Goal: Task Accomplishment & Management: Use online tool/utility

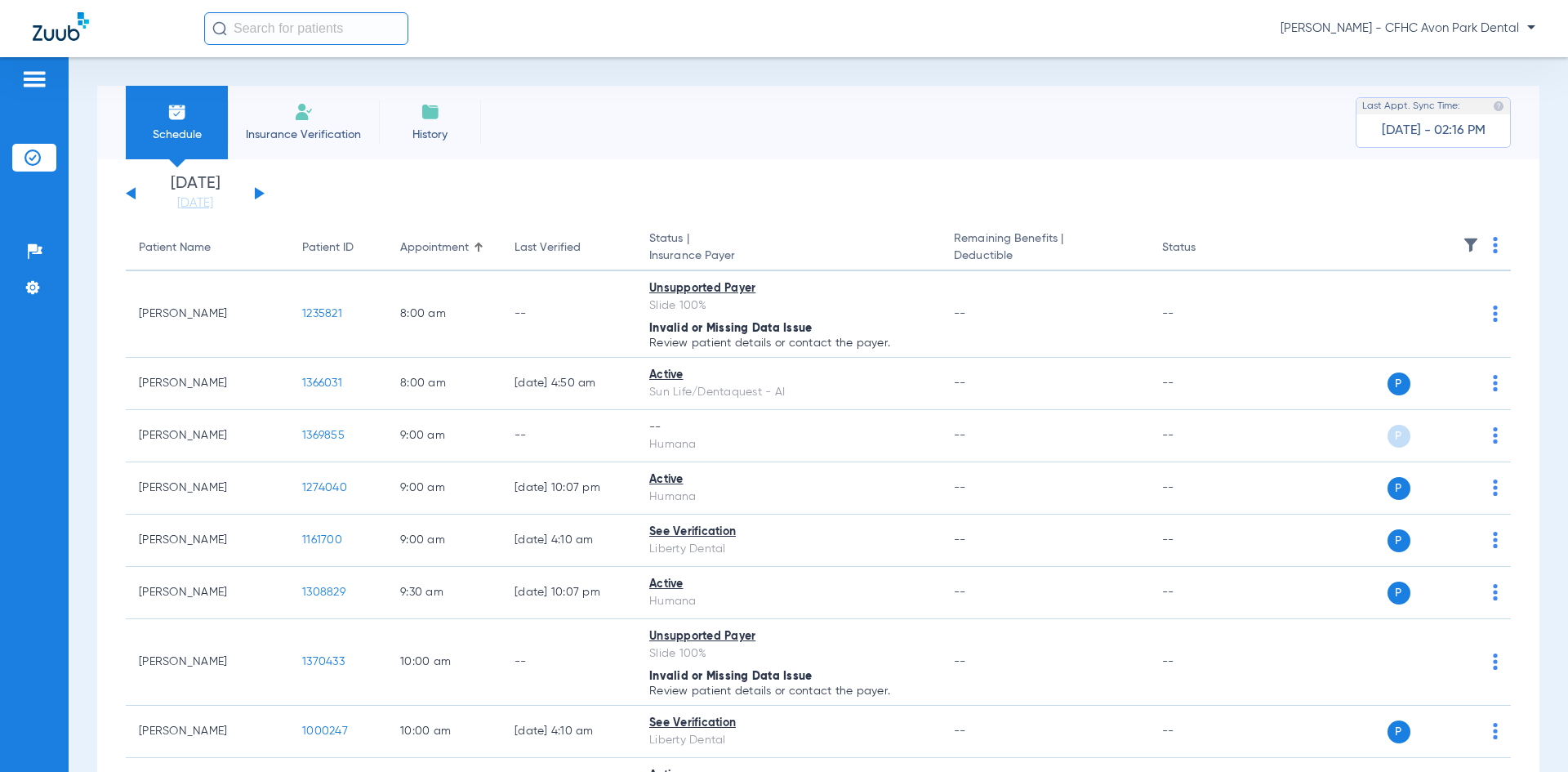
click at [257, 190] on button at bounding box center [260, 193] width 10 height 12
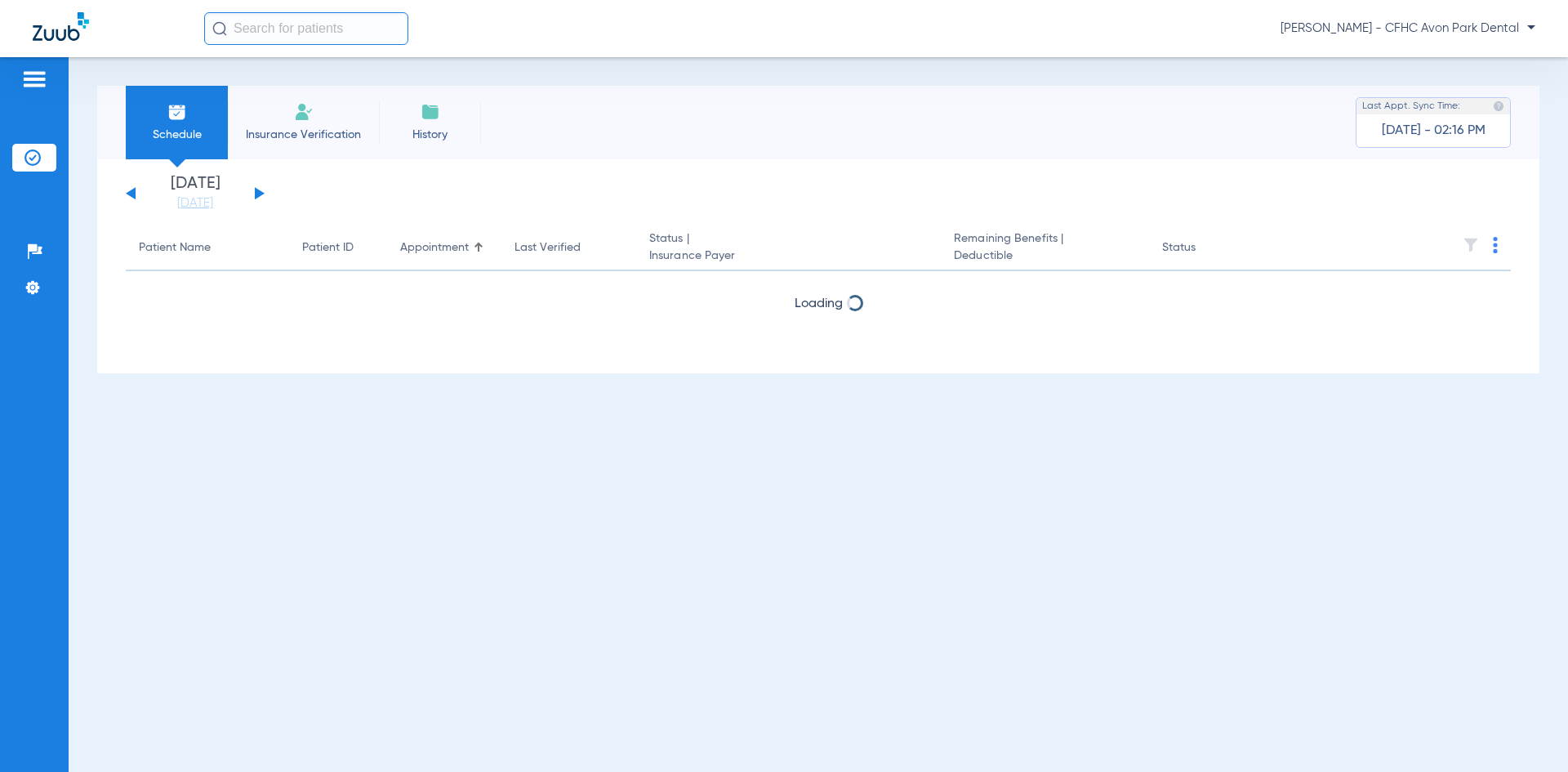
click at [257, 190] on button at bounding box center [260, 193] width 10 height 12
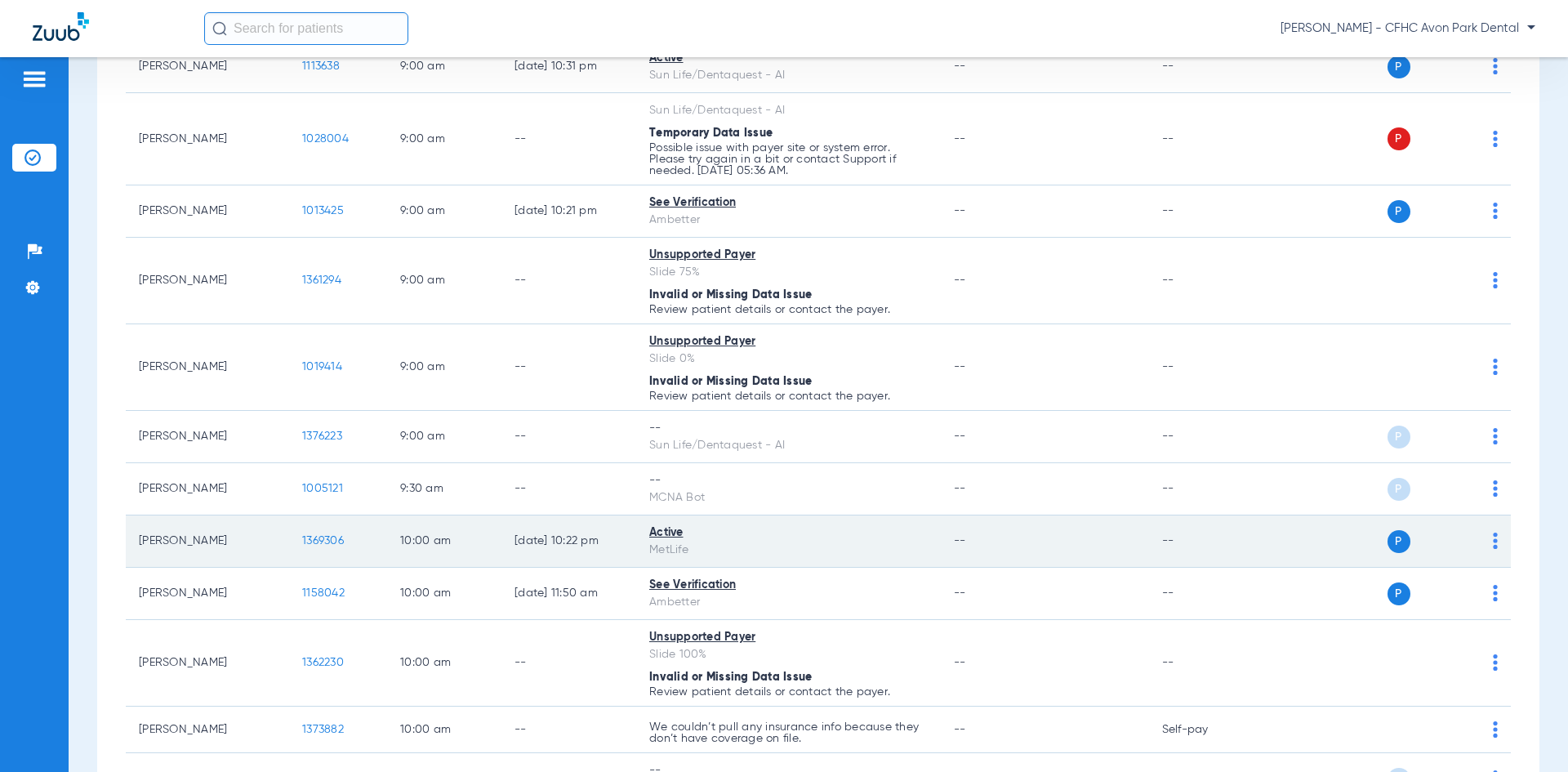
scroll to position [653, 0]
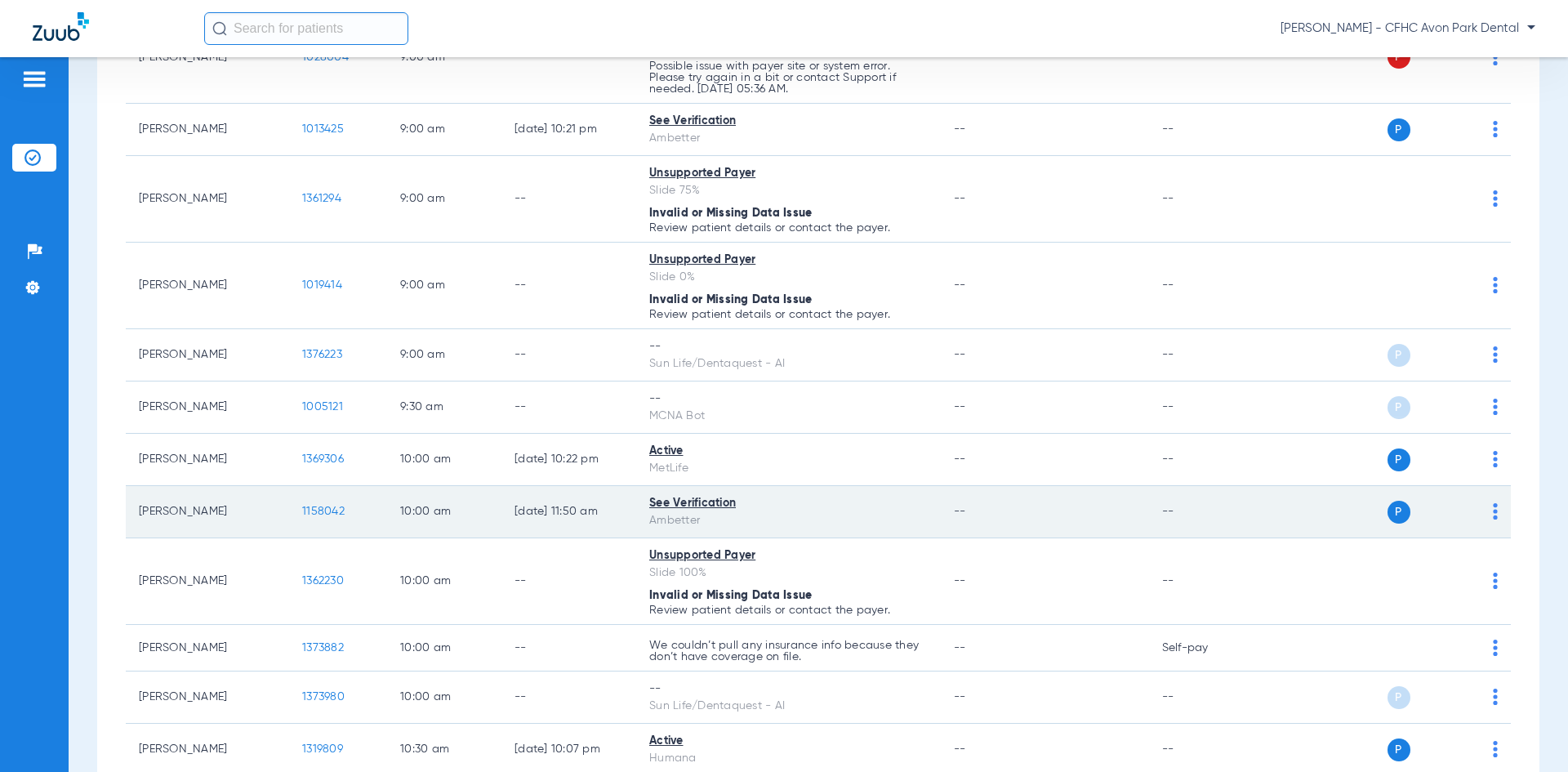
click at [325, 516] on span "1158042" at bounding box center [323, 510] width 43 height 11
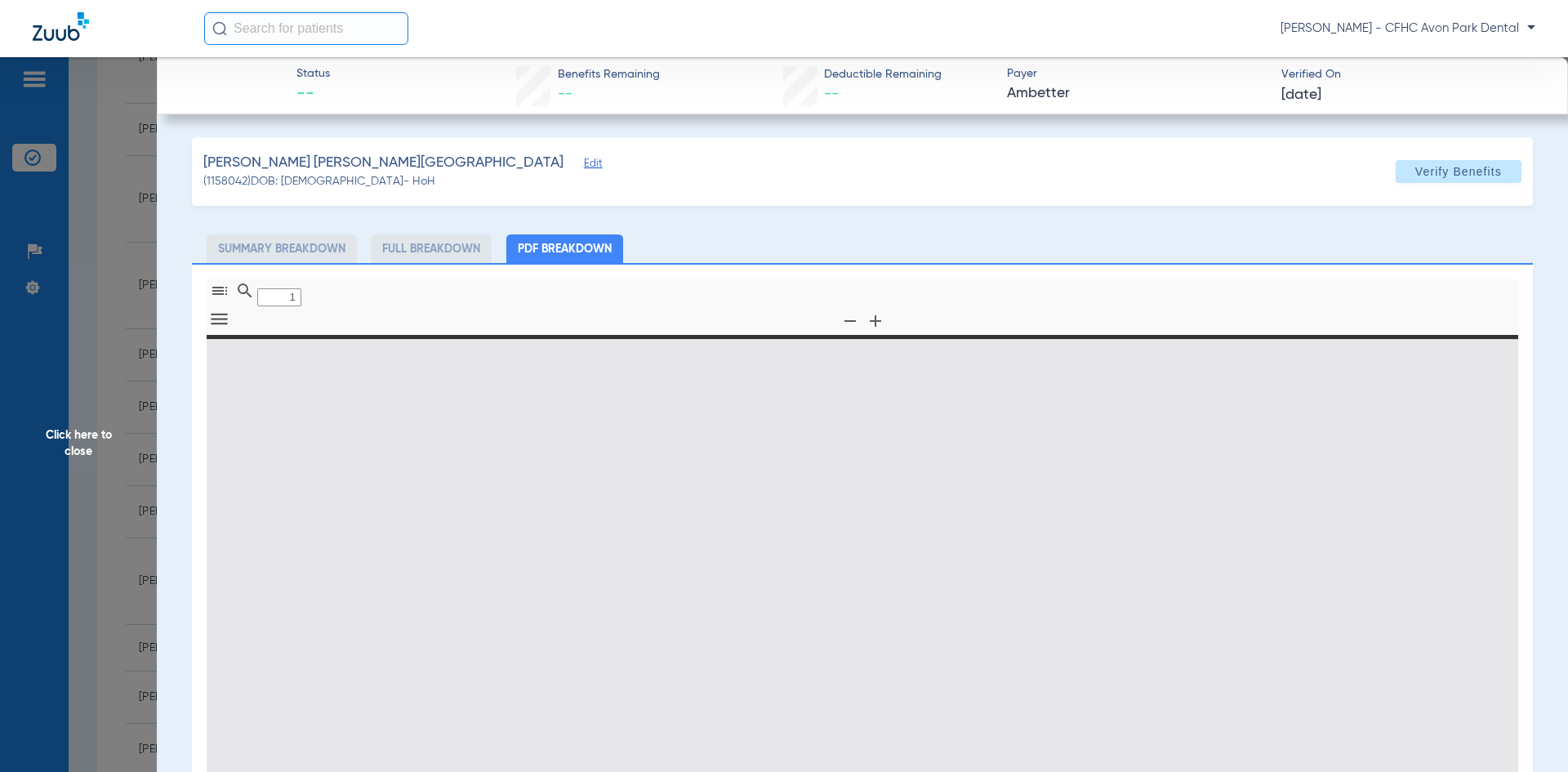
type input "0"
select select "page-width"
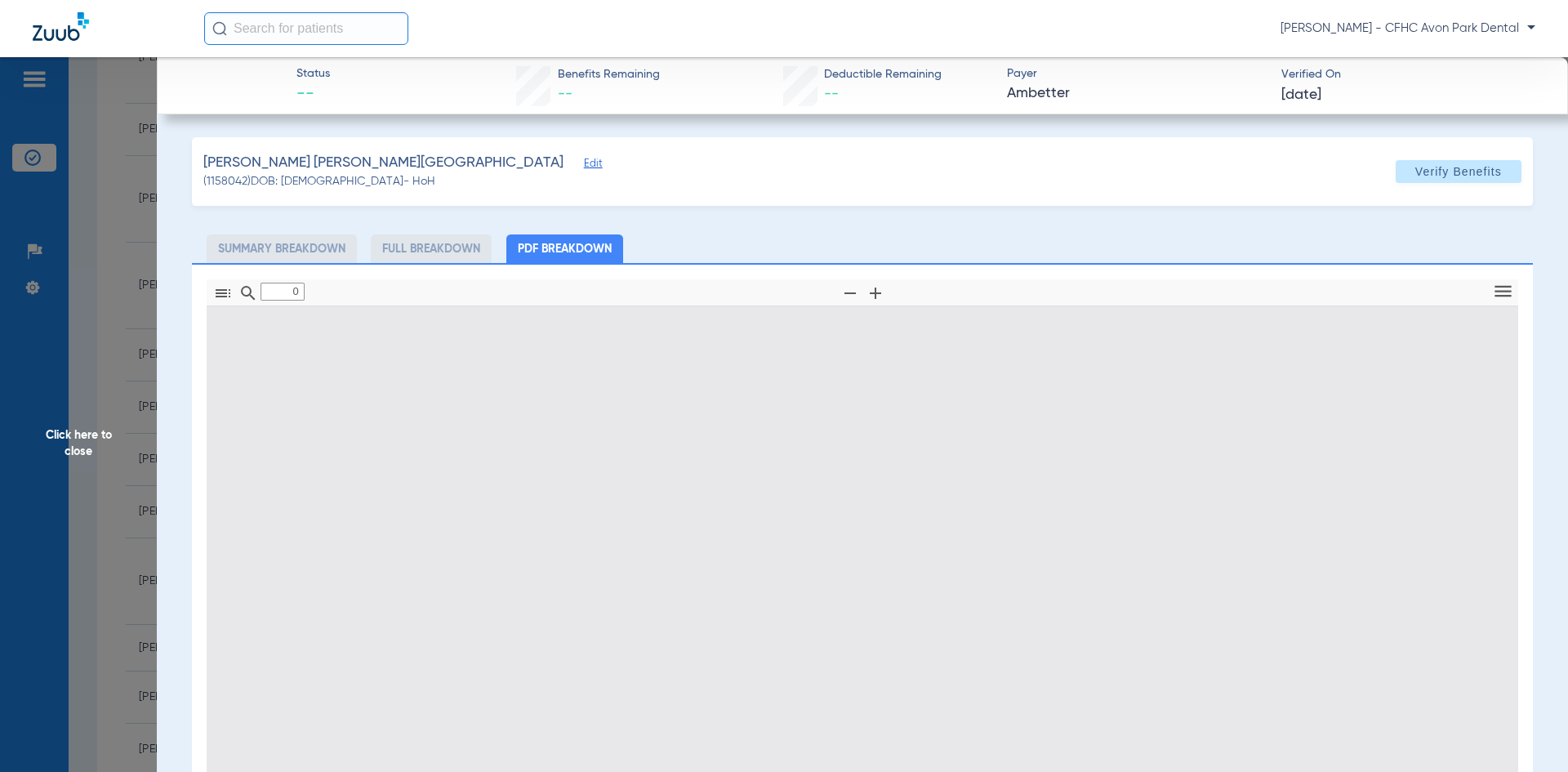
click at [584, 162] on span "Edit" at bounding box center [591, 165] width 14 height 15
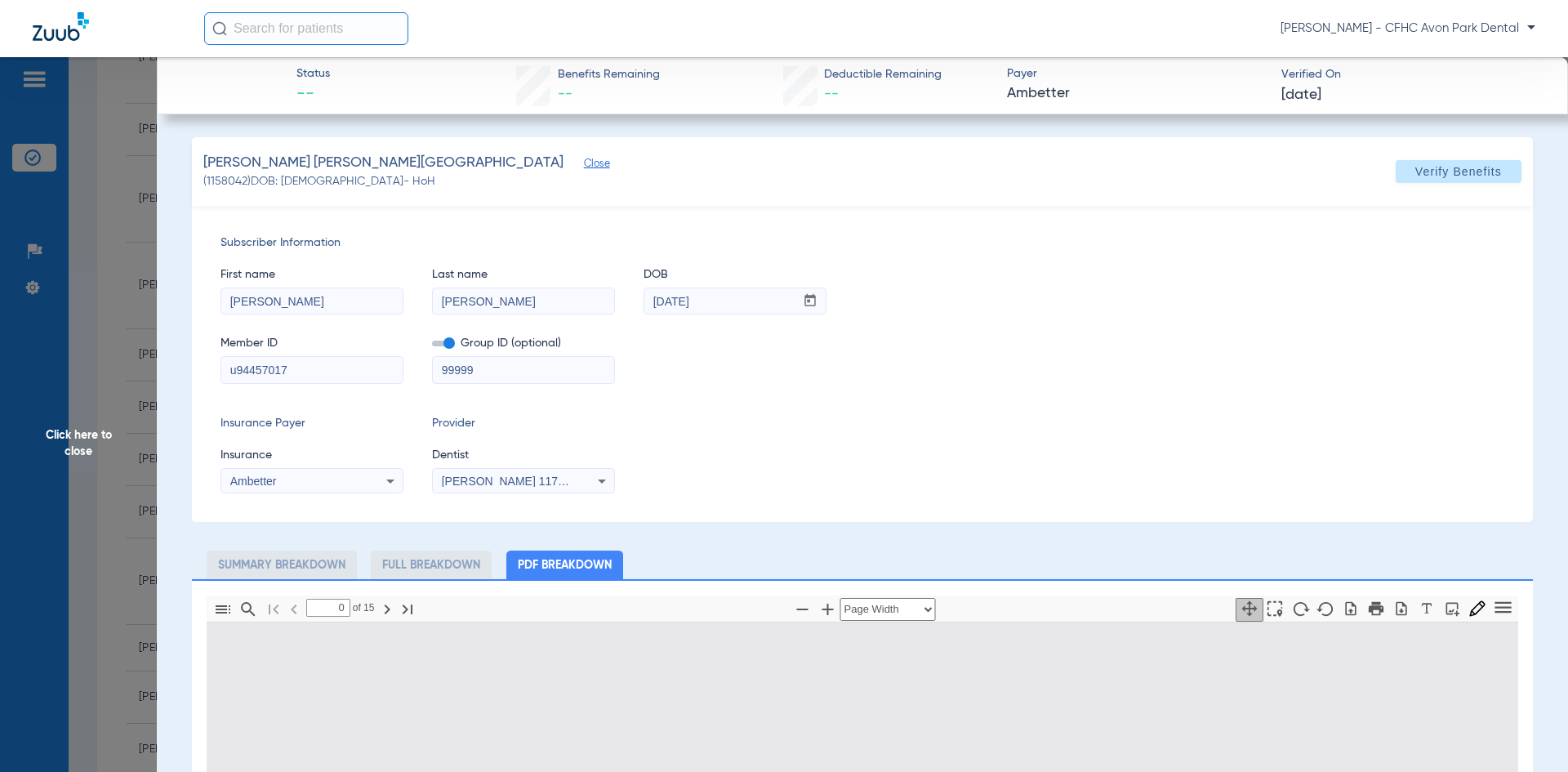
type input "1"
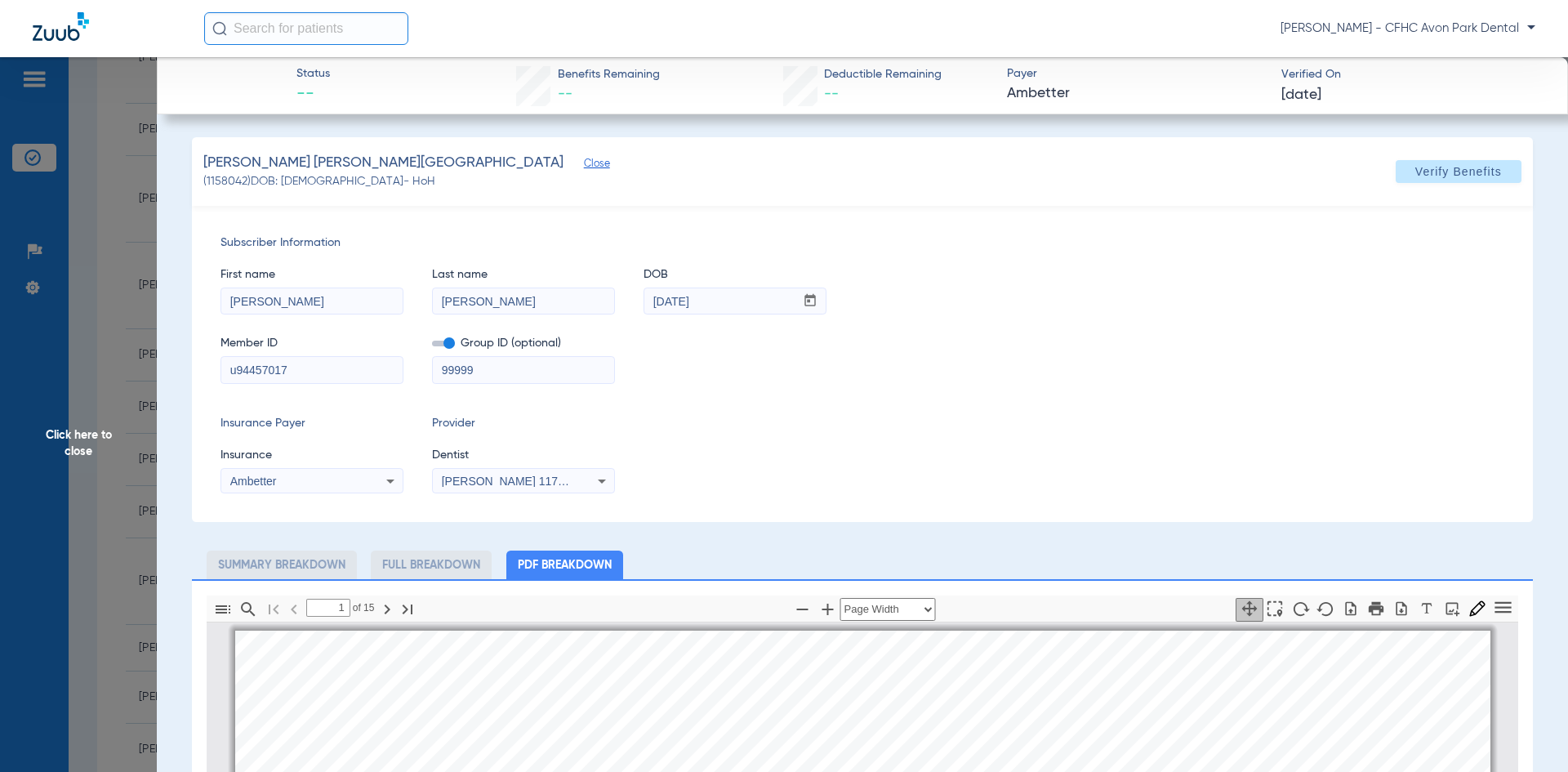
scroll to position [9, 0]
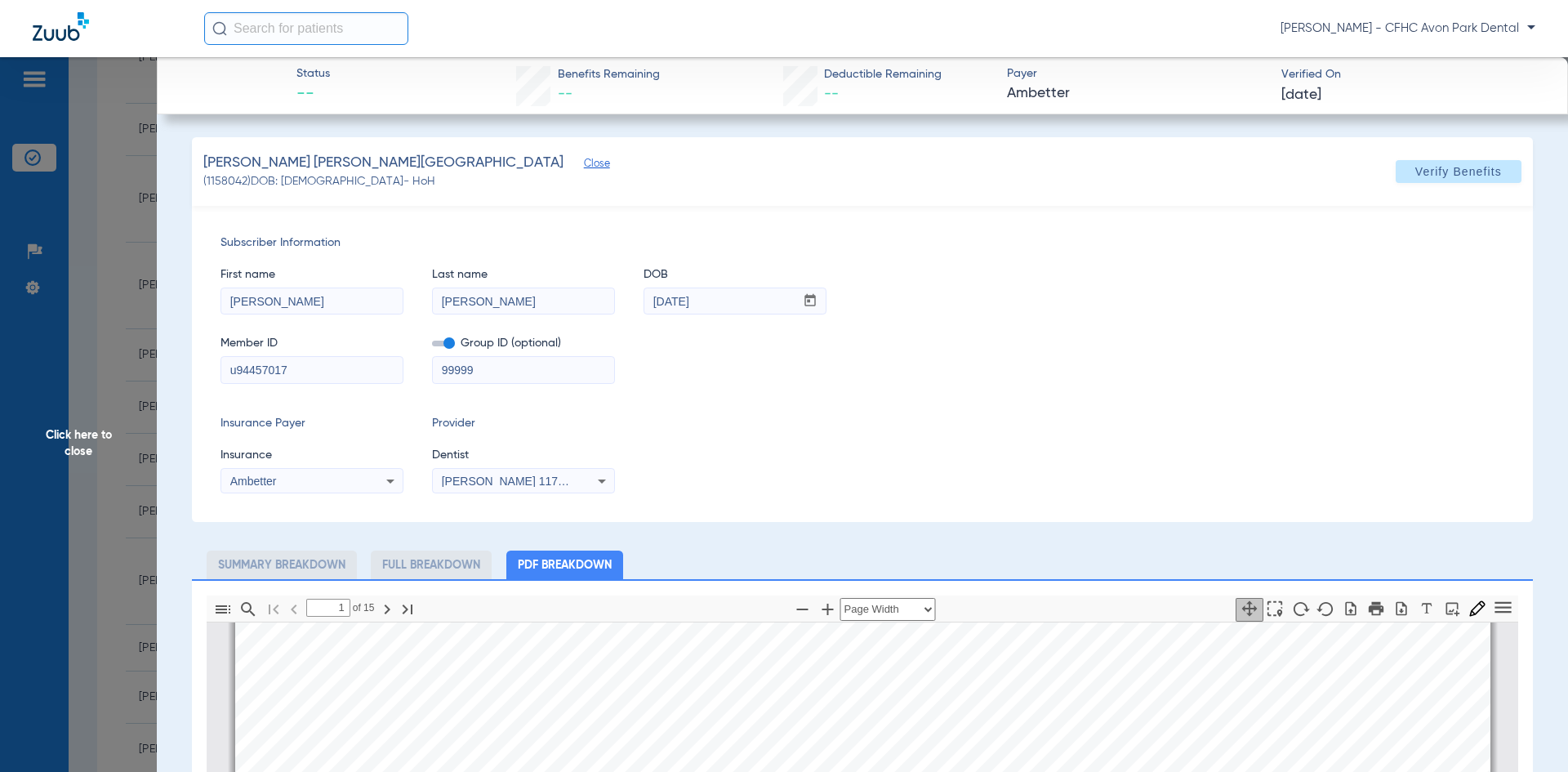
click at [305, 373] on input "u94457017" at bounding box center [311, 370] width 181 height 26
click at [308, 373] on input "u94457017" at bounding box center [311, 370] width 181 height 26
click at [315, 375] on input "u94457017" at bounding box center [311, 370] width 181 height 26
click at [315, 375] on input "u94457017" at bounding box center [311, 370] width 181 height 26
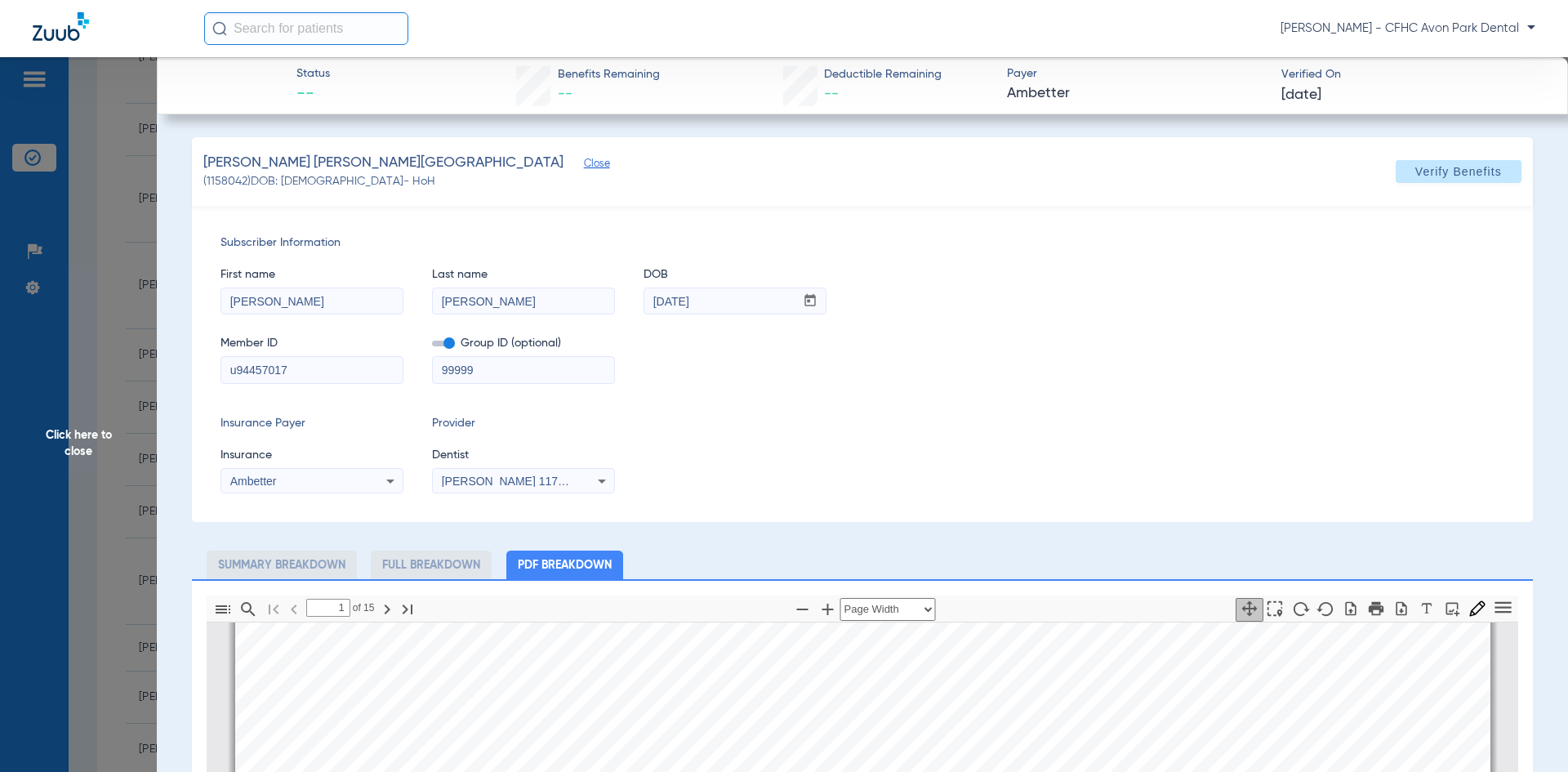
scroll to position [326, 0]
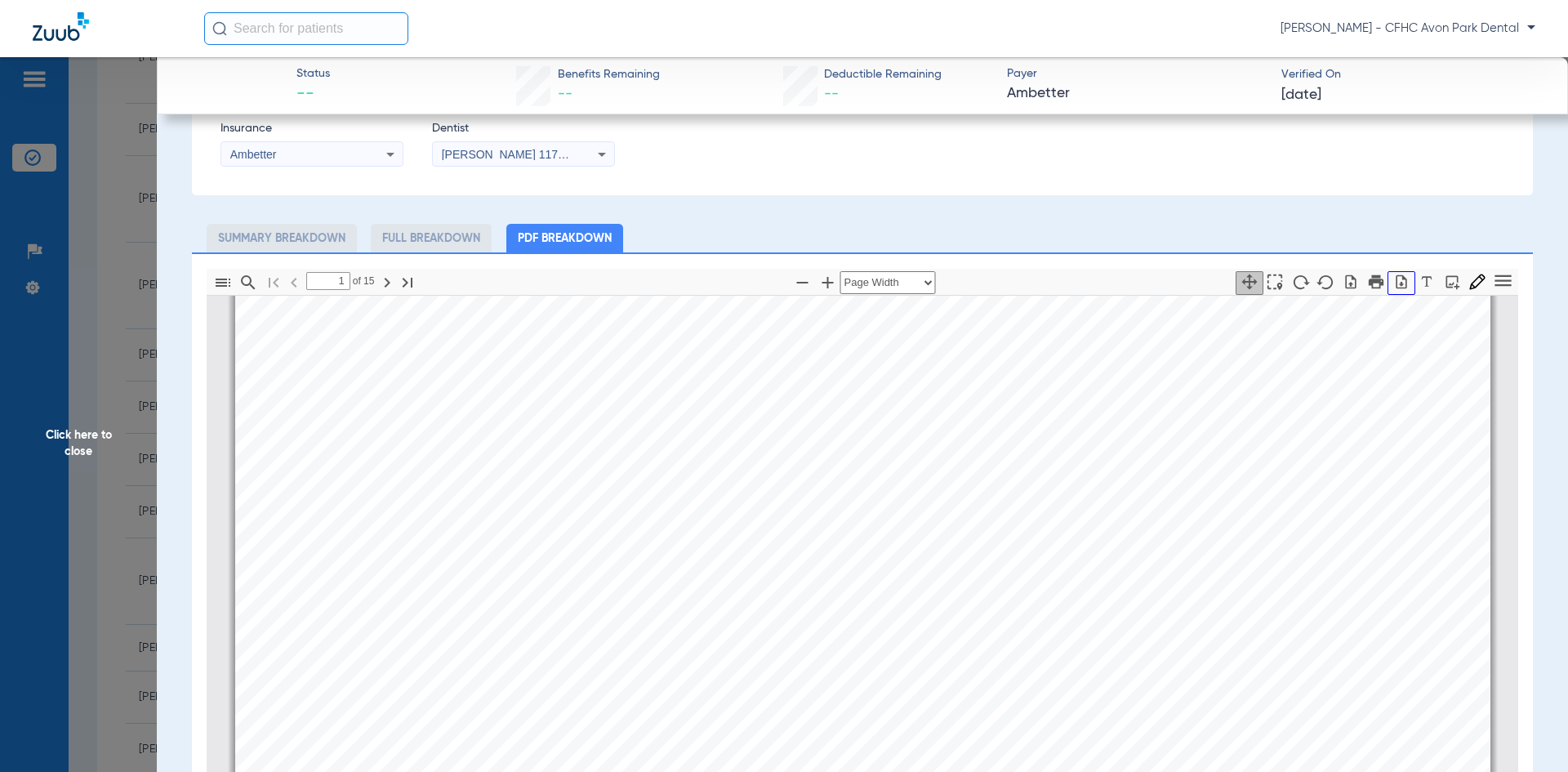
click at [1398, 287] on button "button" at bounding box center [1401, 283] width 28 height 24
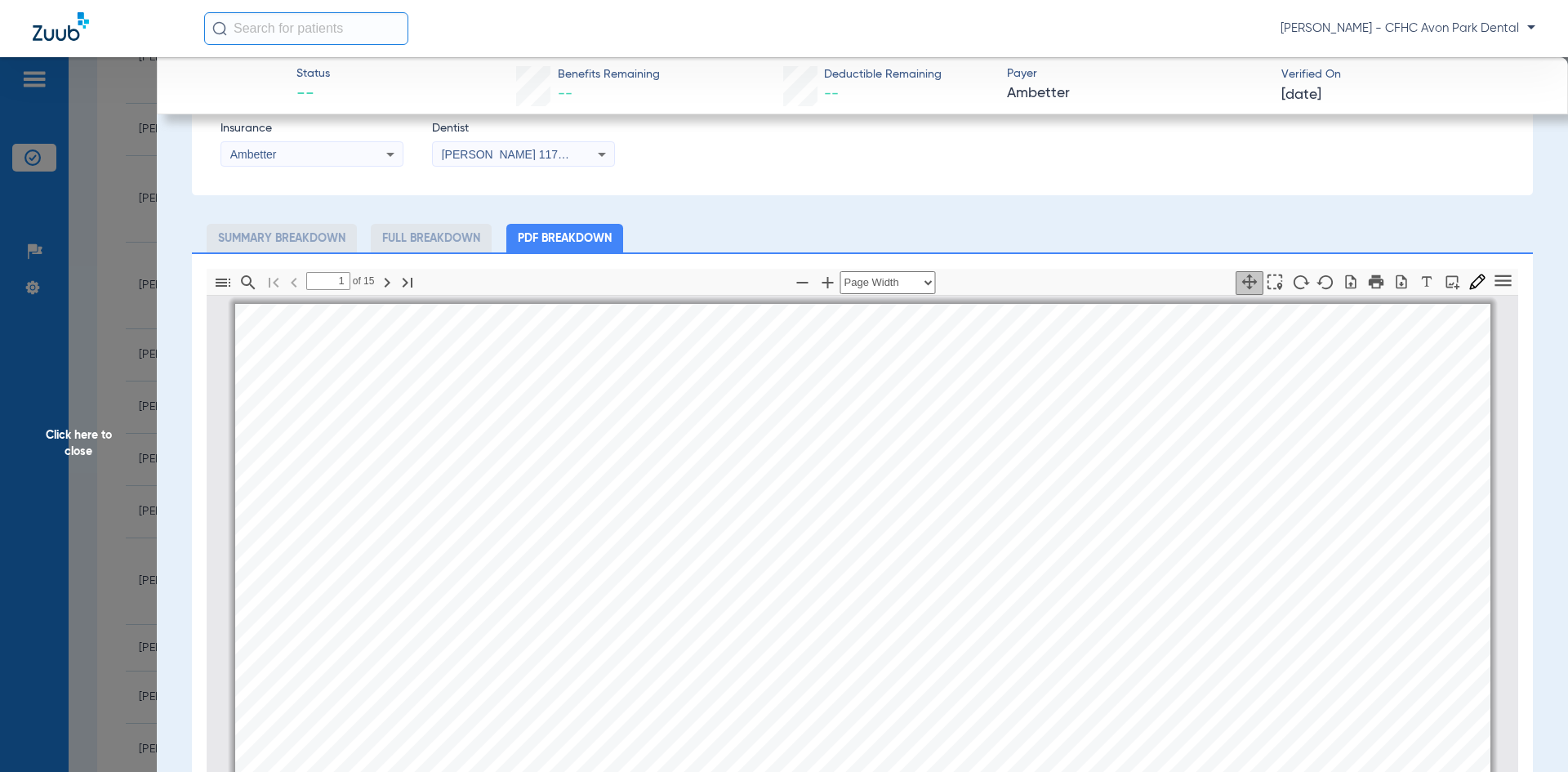
click at [132, 508] on span "Click here to close" at bounding box center [78, 443] width 156 height 772
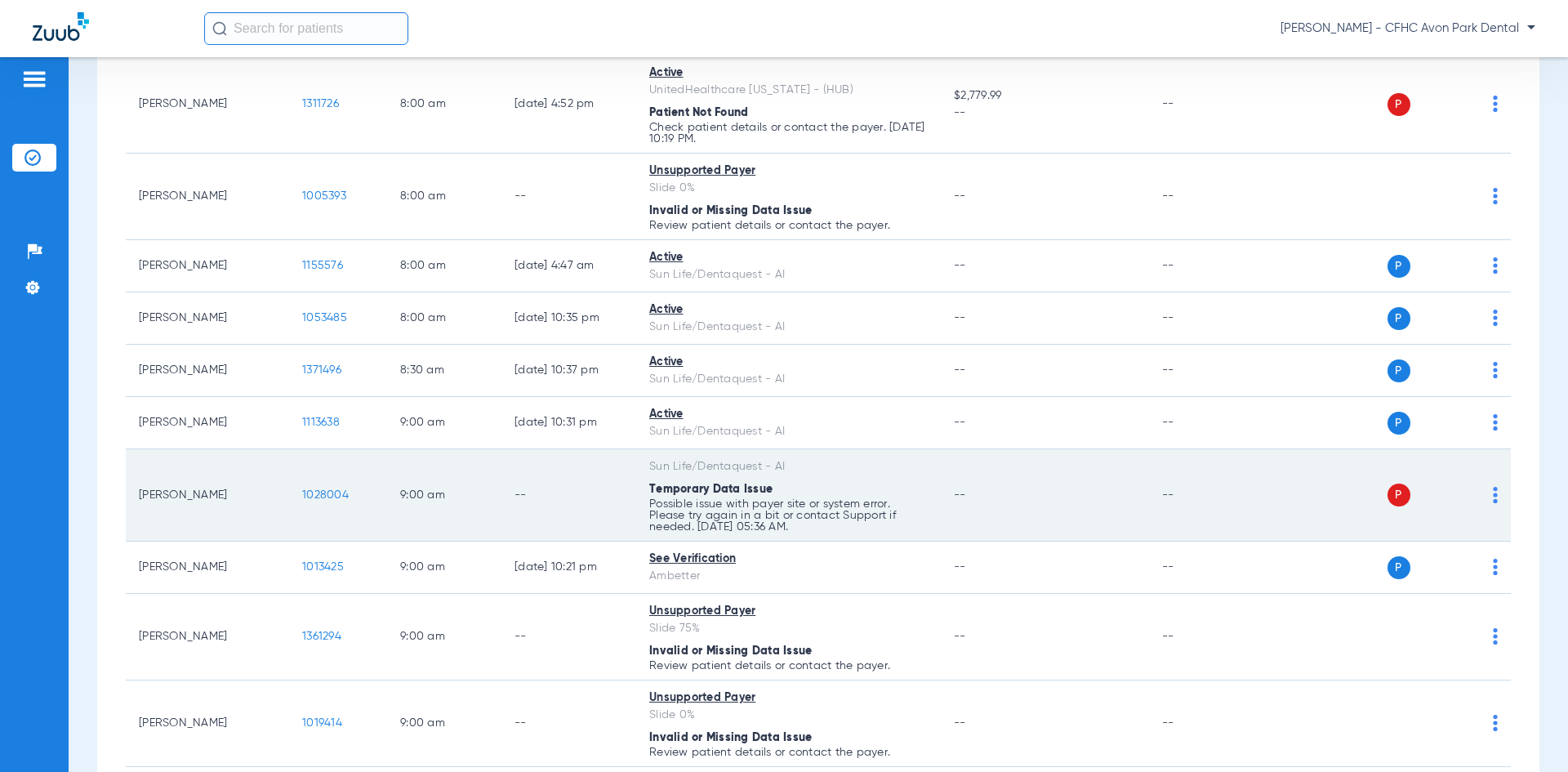
scroll to position [163, 0]
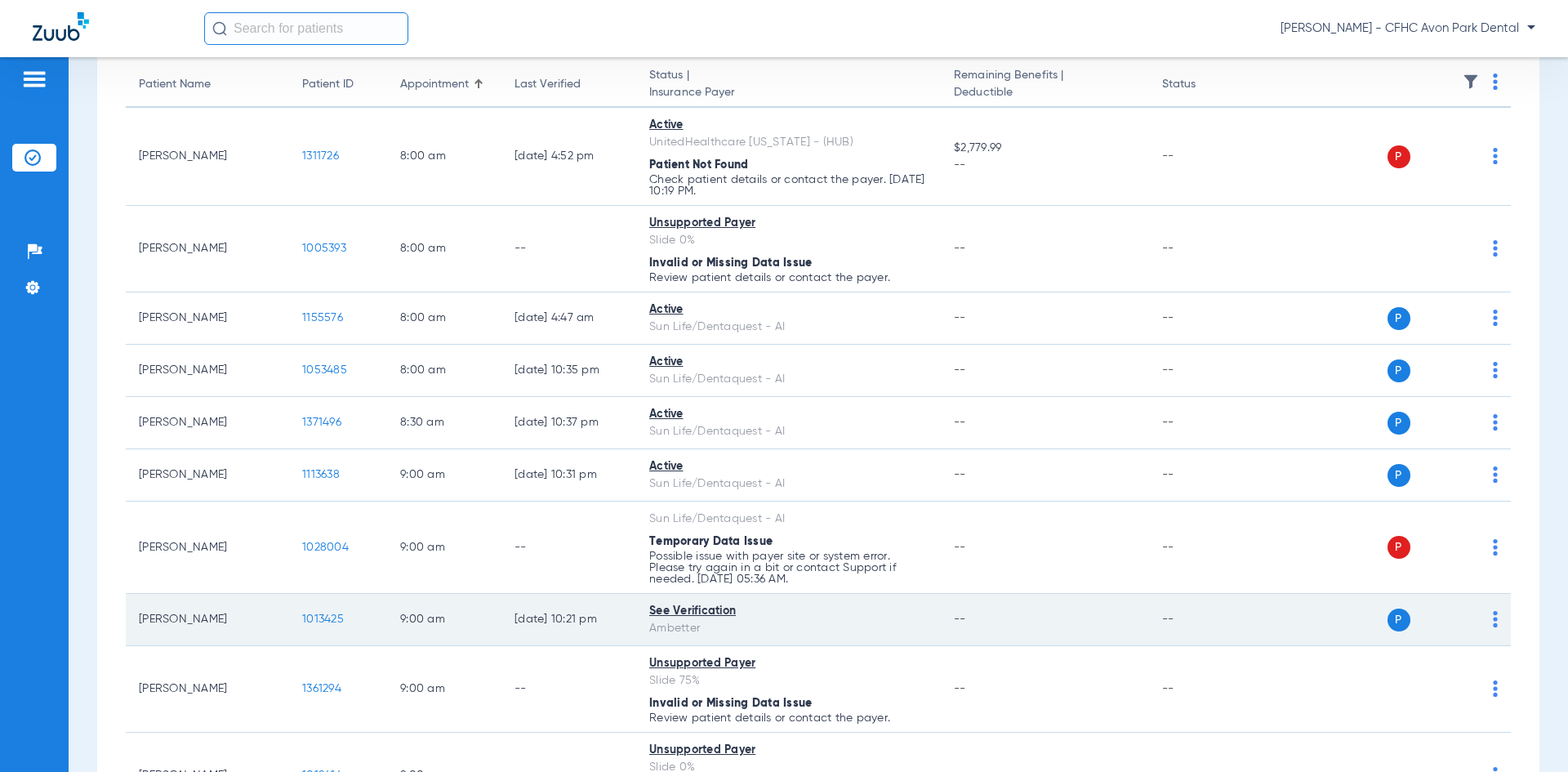
click at [335, 619] on span "1013425" at bounding box center [322, 618] width 42 height 11
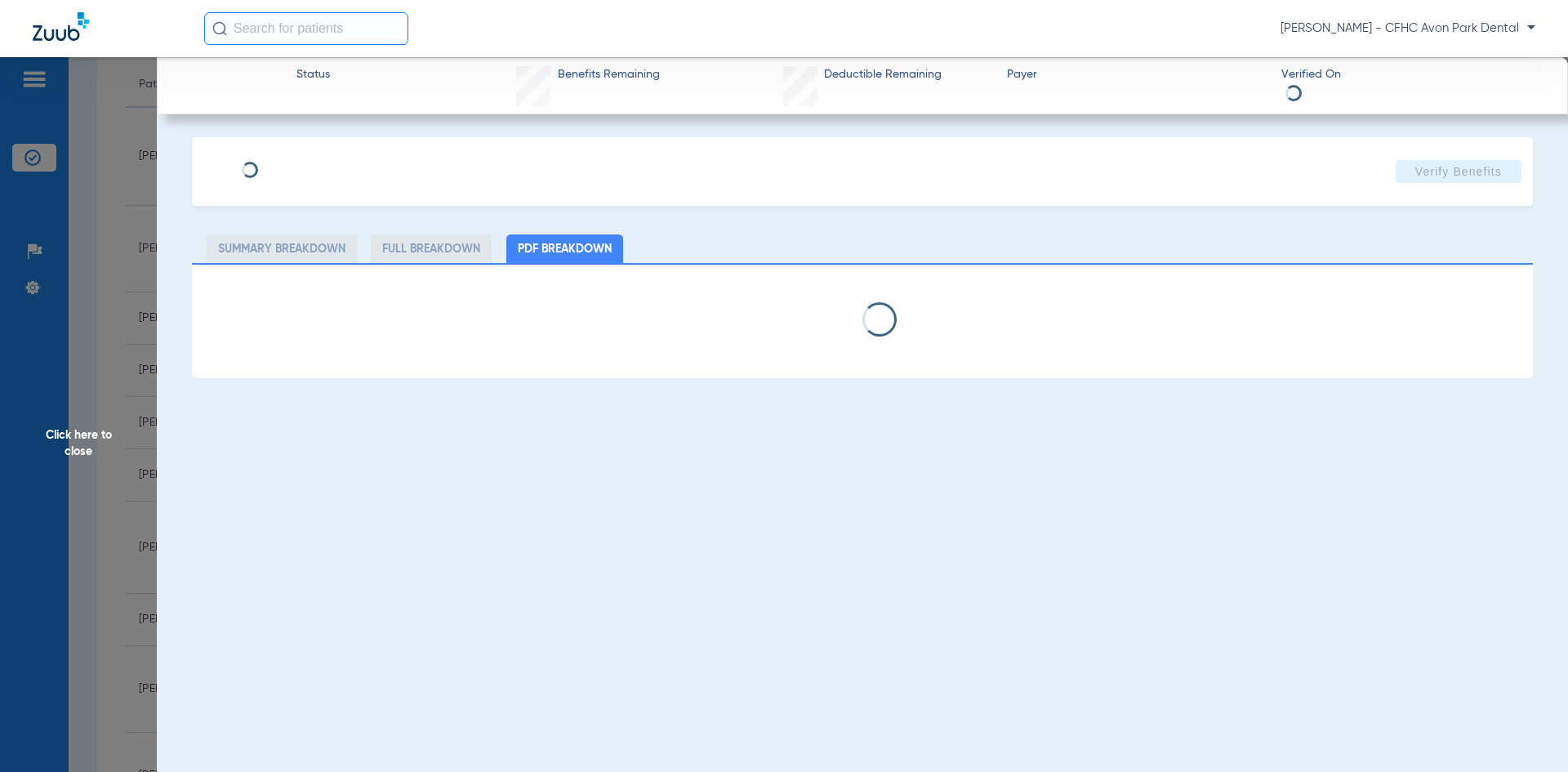
type input "[PERSON_NAME]"
type input "[DATE]"
type input "U96325440"
type input "99999"
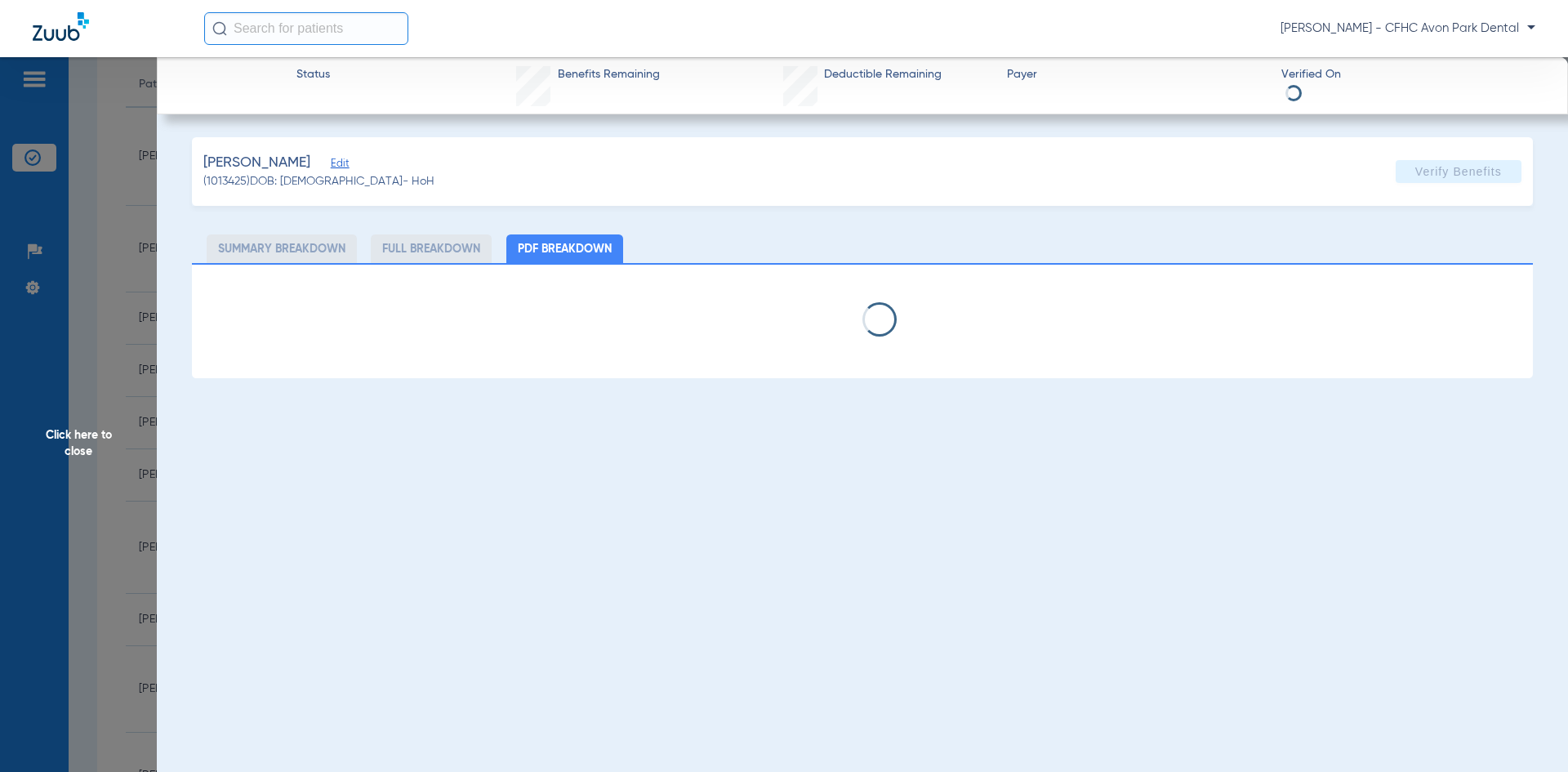
click at [162, 607] on div "Status Benefits Remaining Deductible Remaining Payer Verified On [PERSON_NAME] …" at bounding box center [861, 443] width 1411 height 772
click at [332, 161] on span "Edit" at bounding box center [338, 165] width 14 height 15
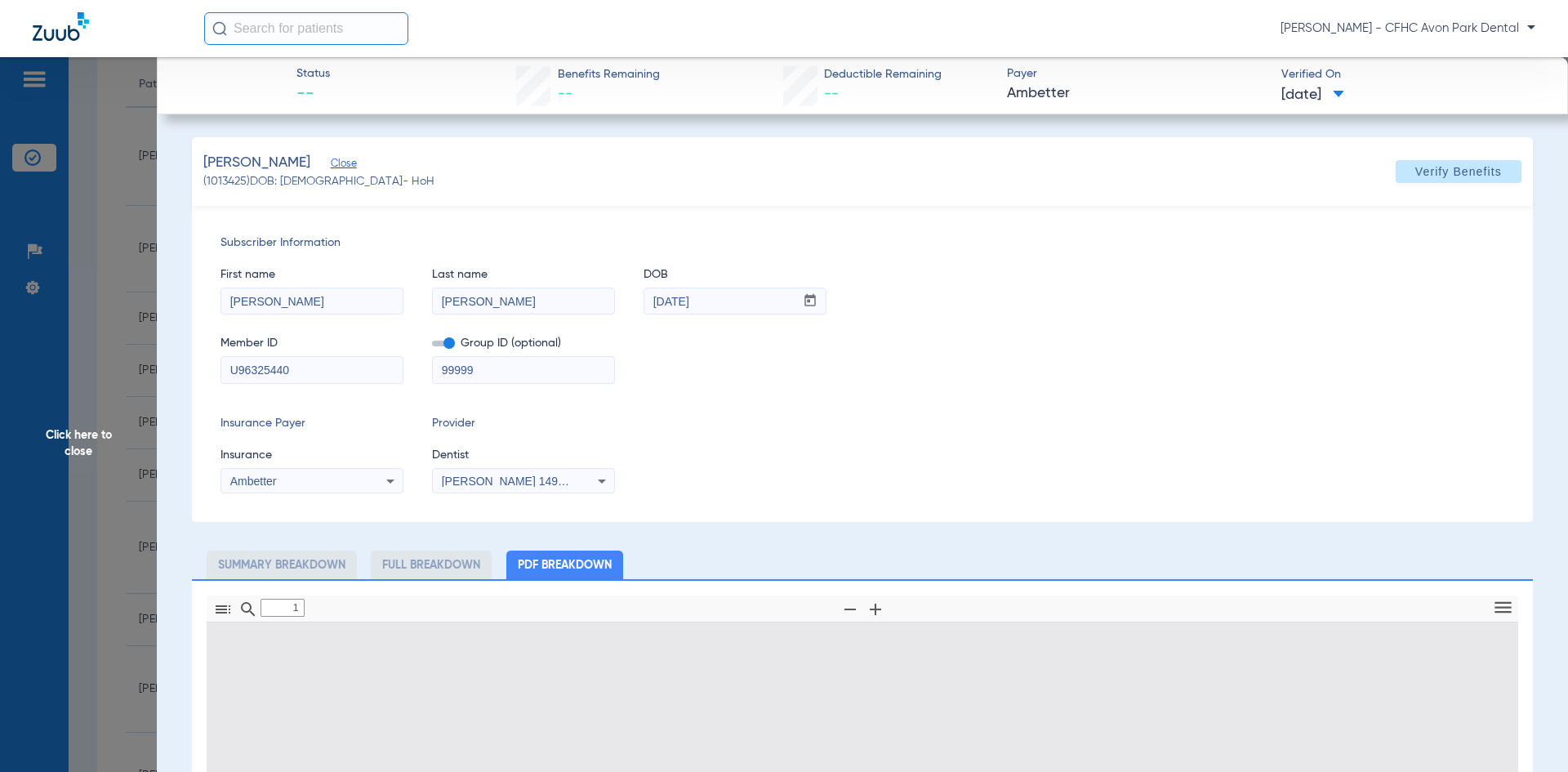
type input "0"
select select "page-width"
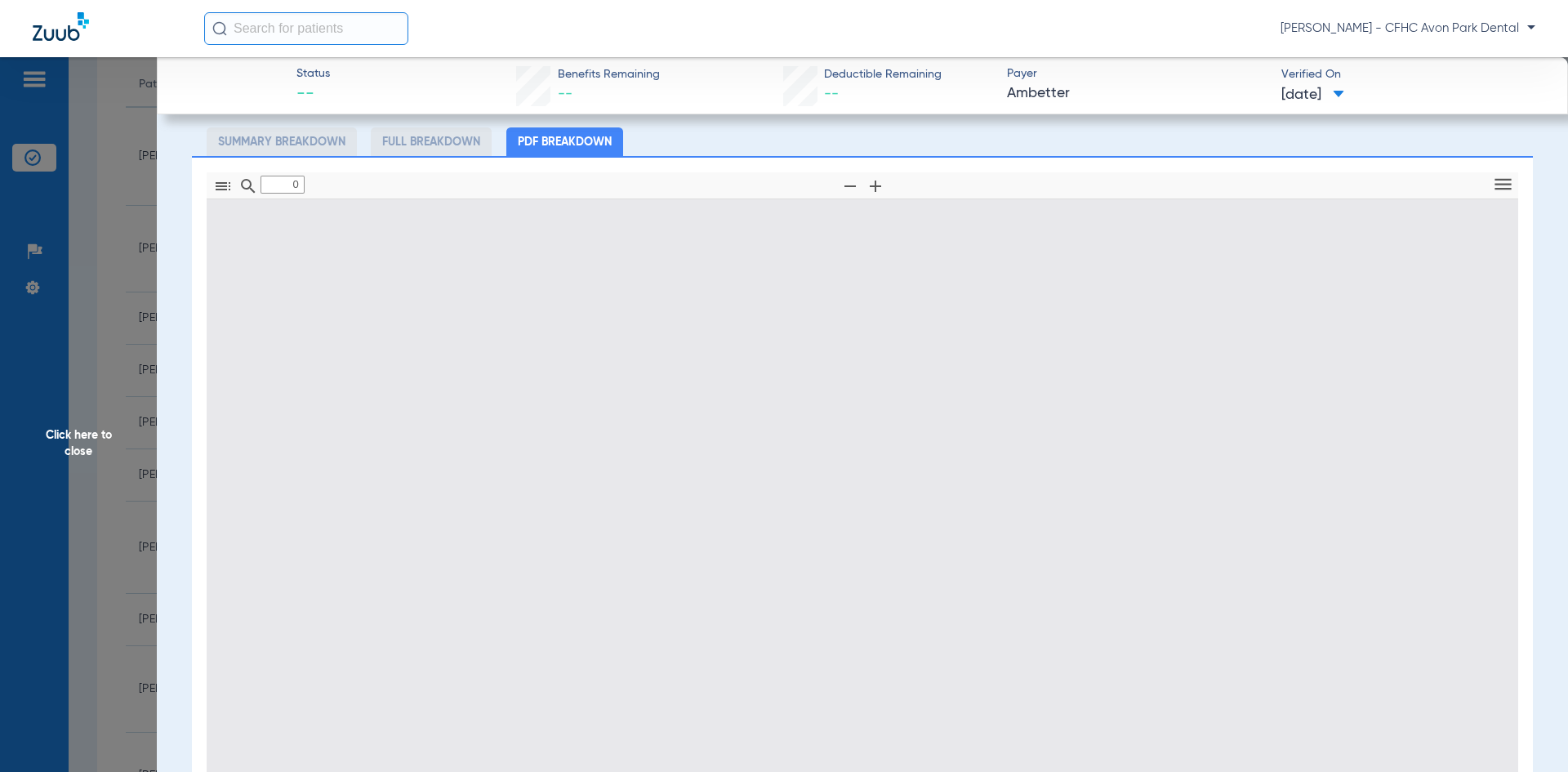
scroll to position [552, 0]
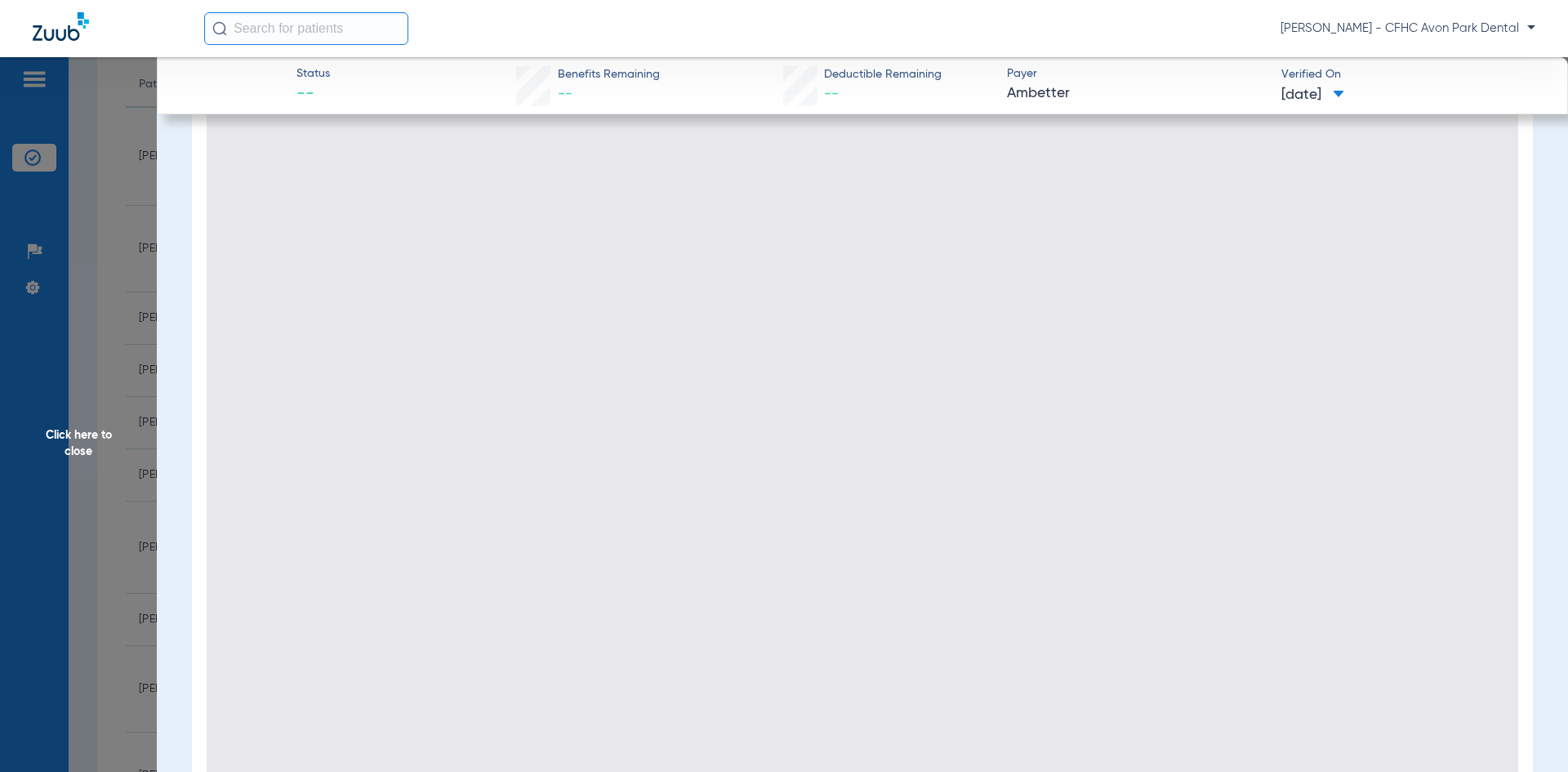
type input "1"
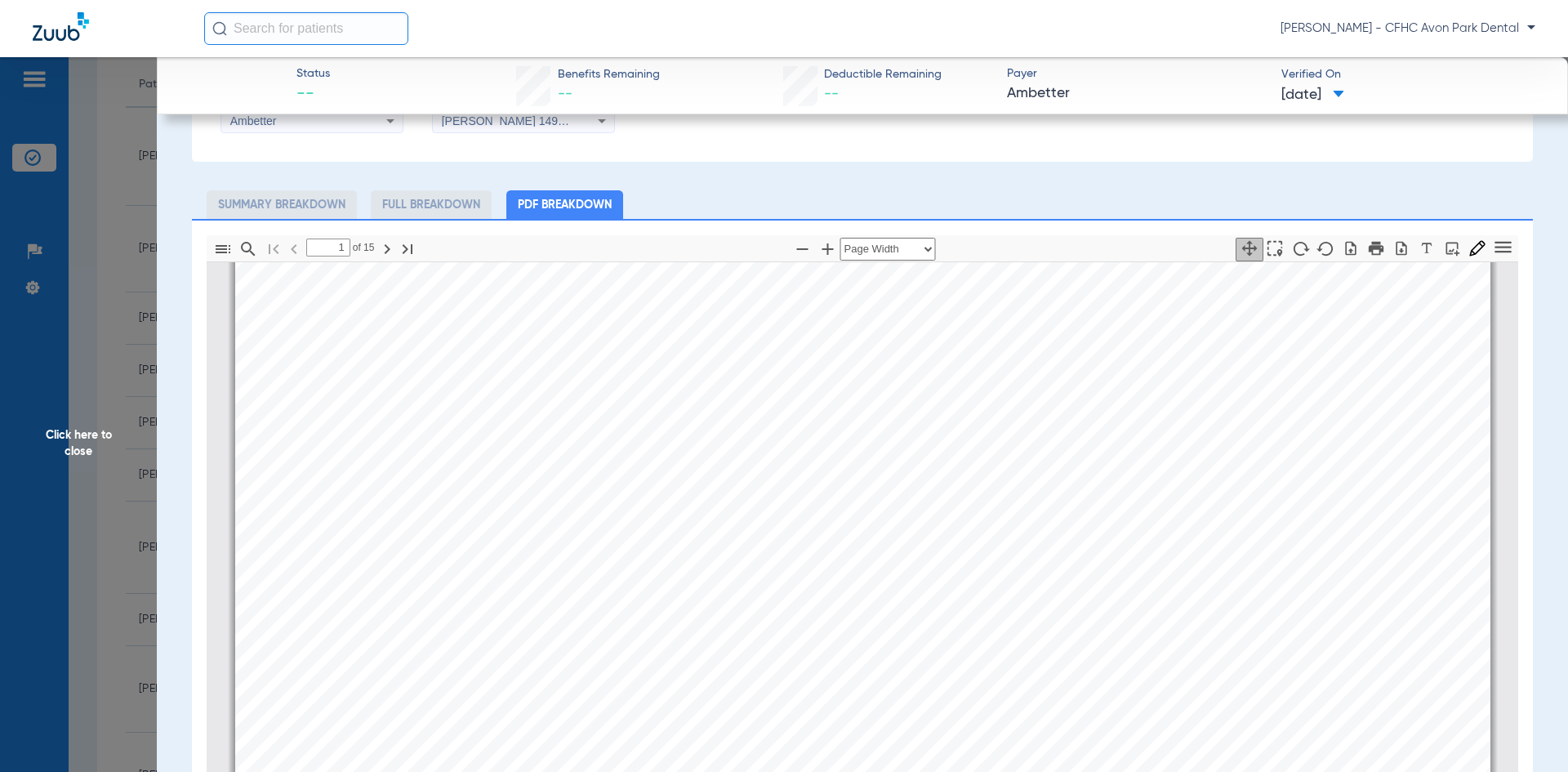
scroll to position [0, 0]
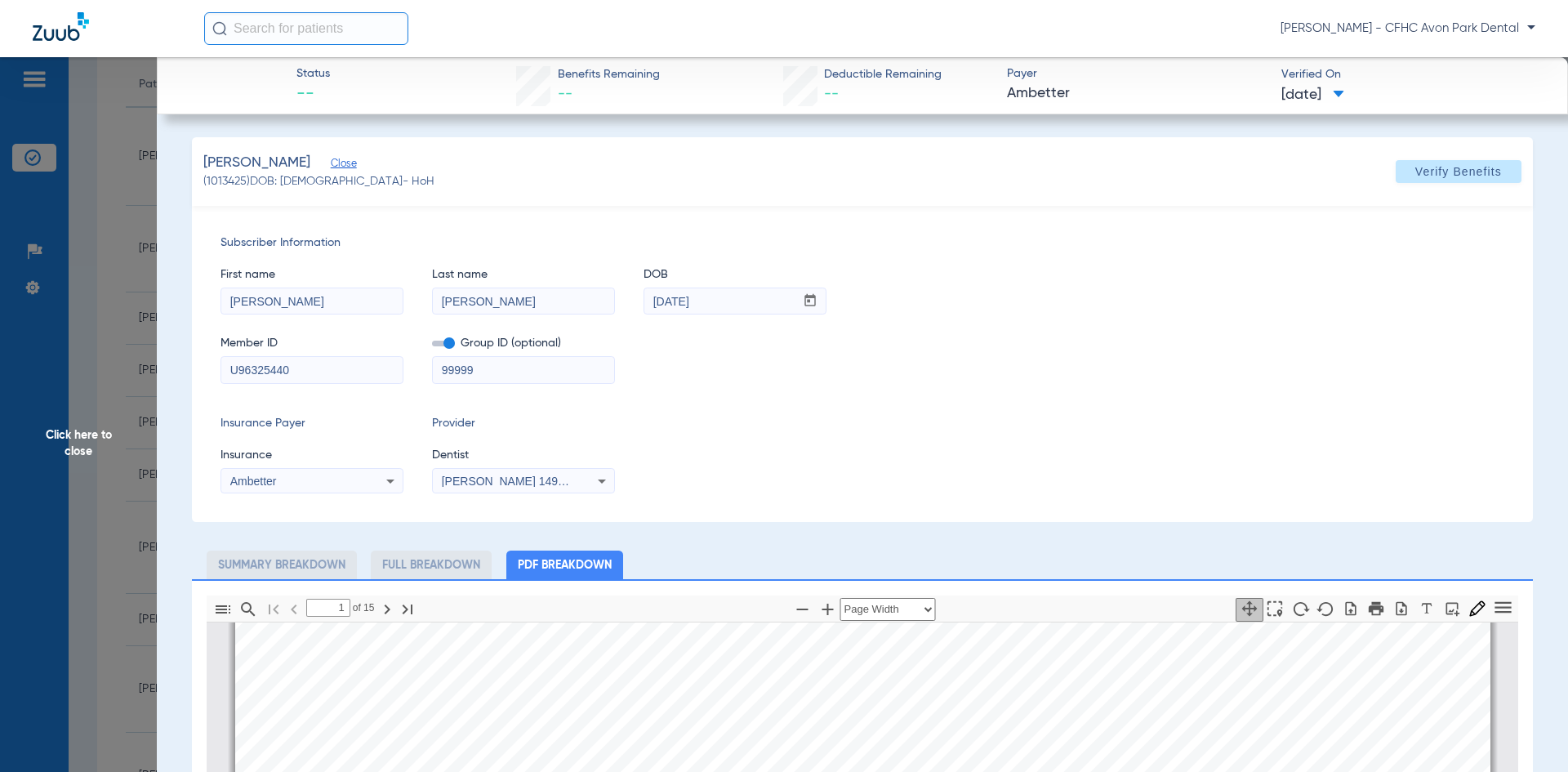
drag, startPoint x: 1143, startPoint y: 451, endPoint x: 1120, endPoint y: 468, distance: 28.6
click at [1143, 451] on div "Insurance Payer Insurance Ambetter Provider Dentist [PERSON_NAME] 1497887863" at bounding box center [862, 454] width 1284 height 78
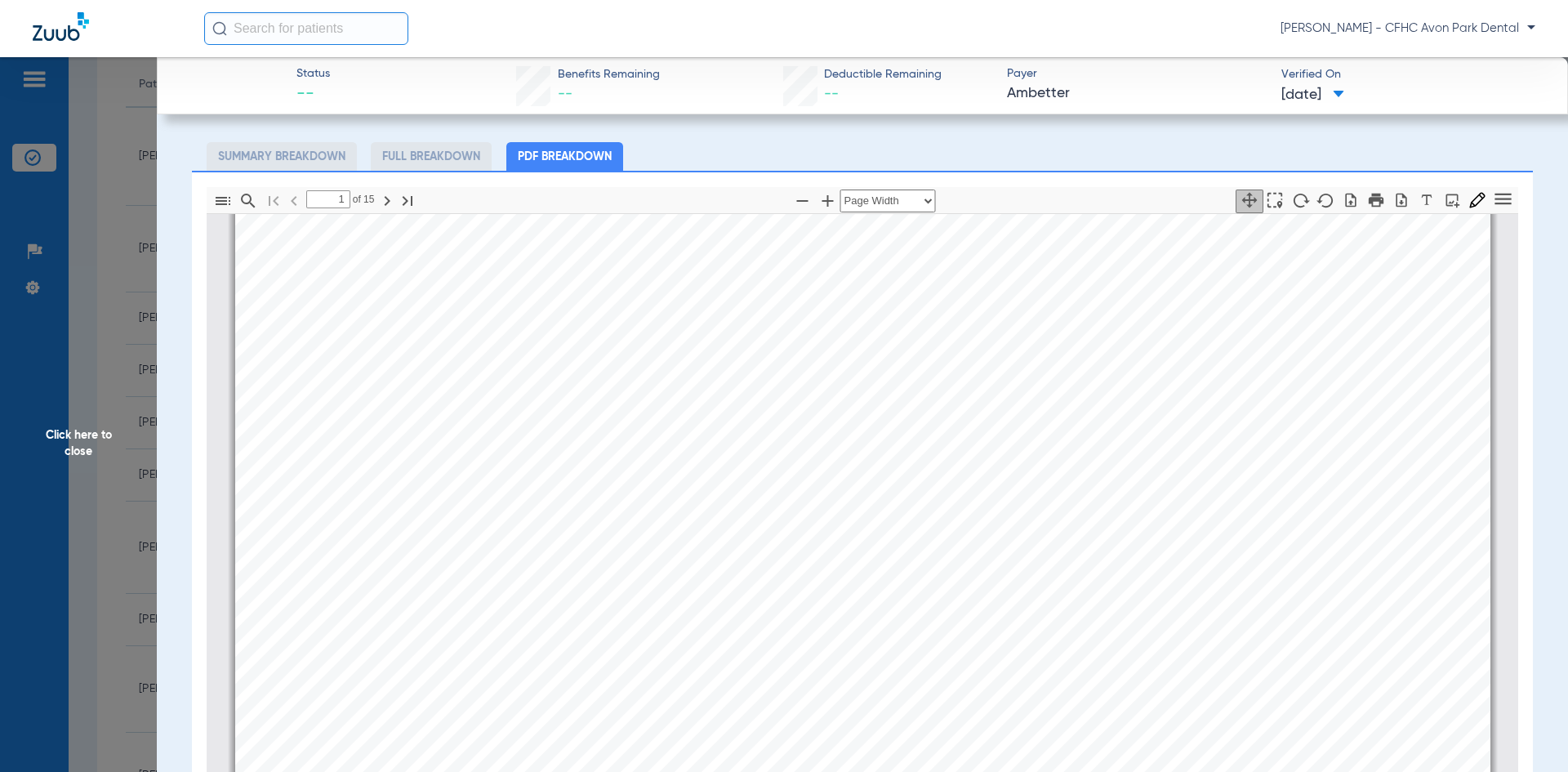
drag, startPoint x: 681, startPoint y: 555, endPoint x: 724, endPoint y: 332, distance: 227.1
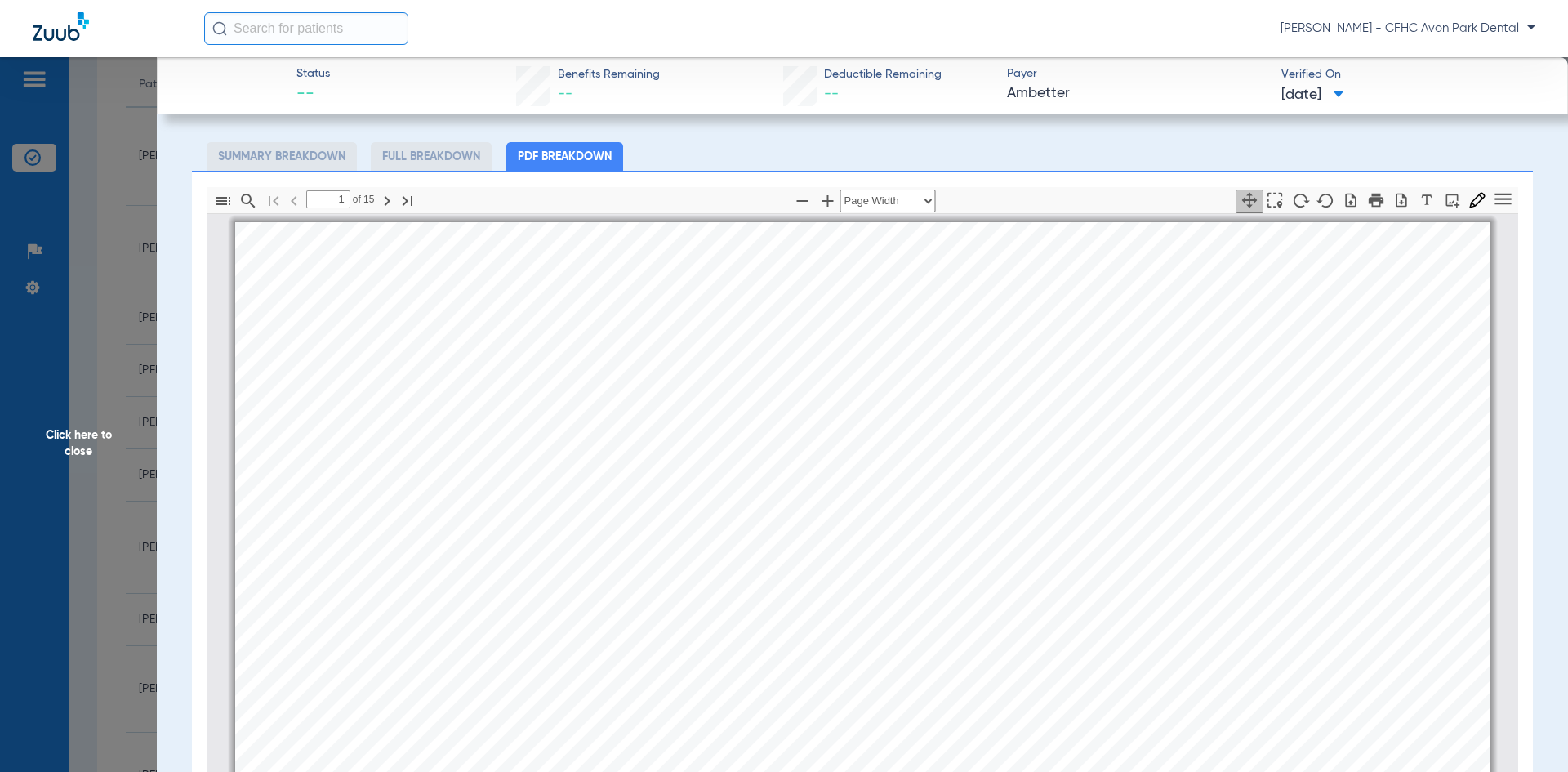
drag, startPoint x: 751, startPoint y: 341, endPoint x: 690, endPoint y: 218, distance: 137.3
drag, startPoint x: 676, startPoint y: 718, endPoint x: 548, endPoint y: 370, distance: 370.8
drag, startPoint x: 1043, startPoint y: 468, endPoint x: 1008, endPoint y: 413, distance: 65.2
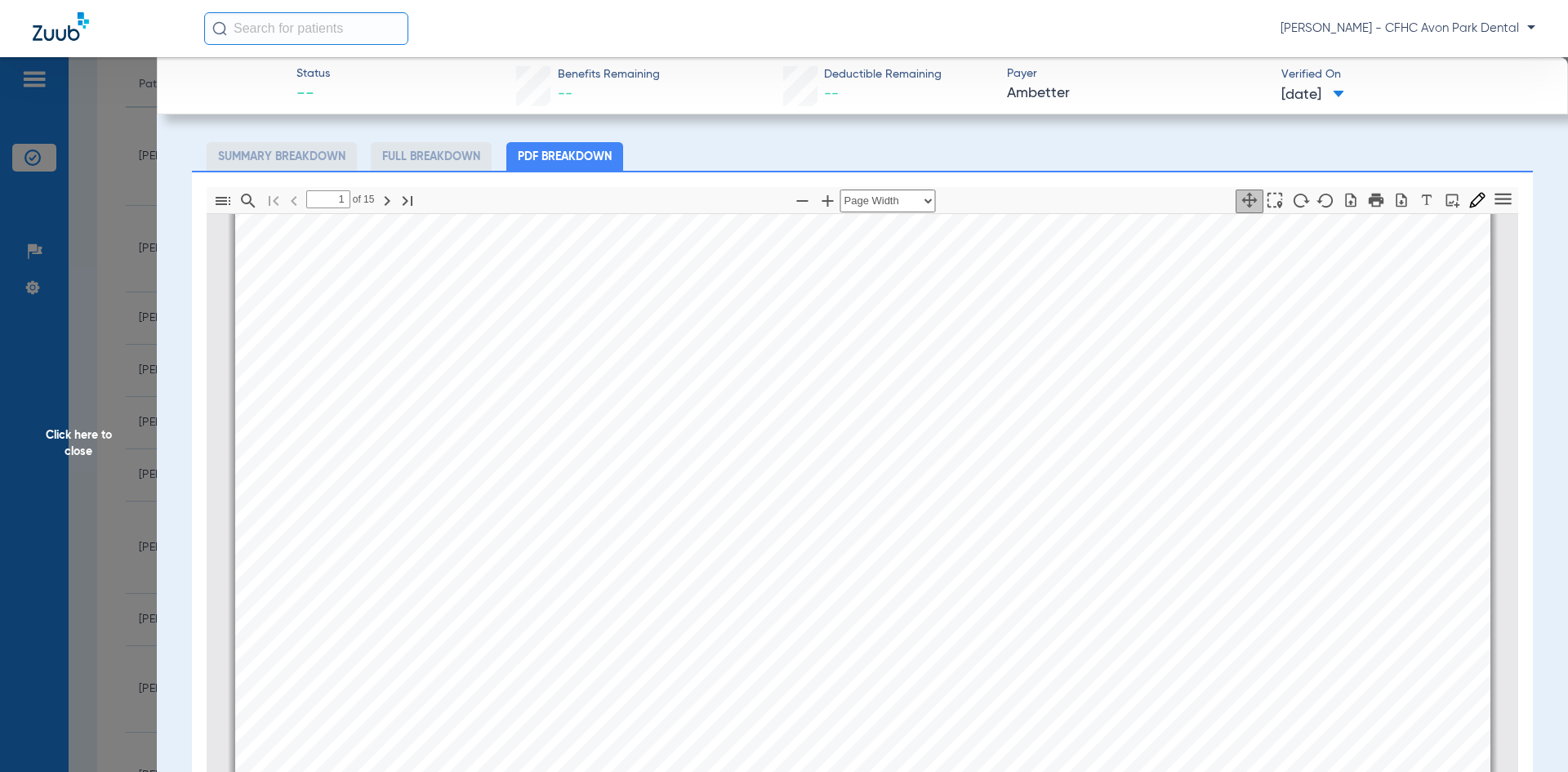
drag, startPoint x: 999, startPoint y: 444, endPoint x: 1021, endPoint y: 381, distance: 66.7
drag, startPoint x: 1090, startPoint y: 504, endPoint x: 1054, endPoint y: 389, distance: 120.5
drag, startPoint x: 1054, startPoint y: 472, endPoint x: 1014, endPoint y: 372, distance: 107.7
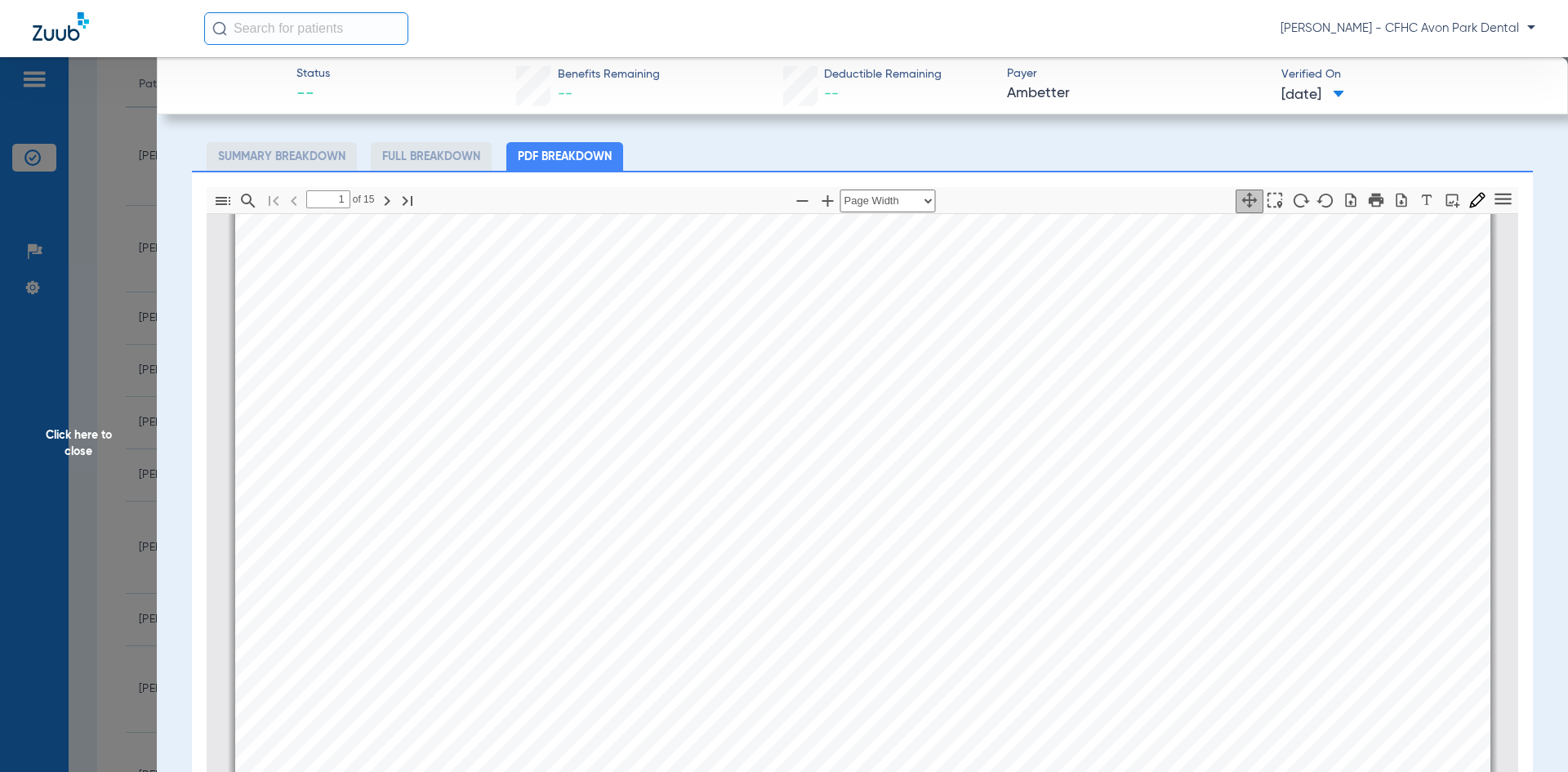
click at [1014, 372] on div "Patient Eligibility Report *This report is only accurate on the date and time i…" at bounding box center [863, 747] width 1255 height 1624
drag, startPoint x: 1040, startPoint y: 420, endPoint x: 1037, endPoint y: 355, distance: 65.1
click at [1037, 355] on div "Patient Eligibility Report *This report is only accurate on the date and time i…" at bounding box center [863, 682] width 1255 height 1624
drag, startPoint x: 685, startPoint y: 422, endPoint x: 809, endPoint y: 695, distance: 299.8
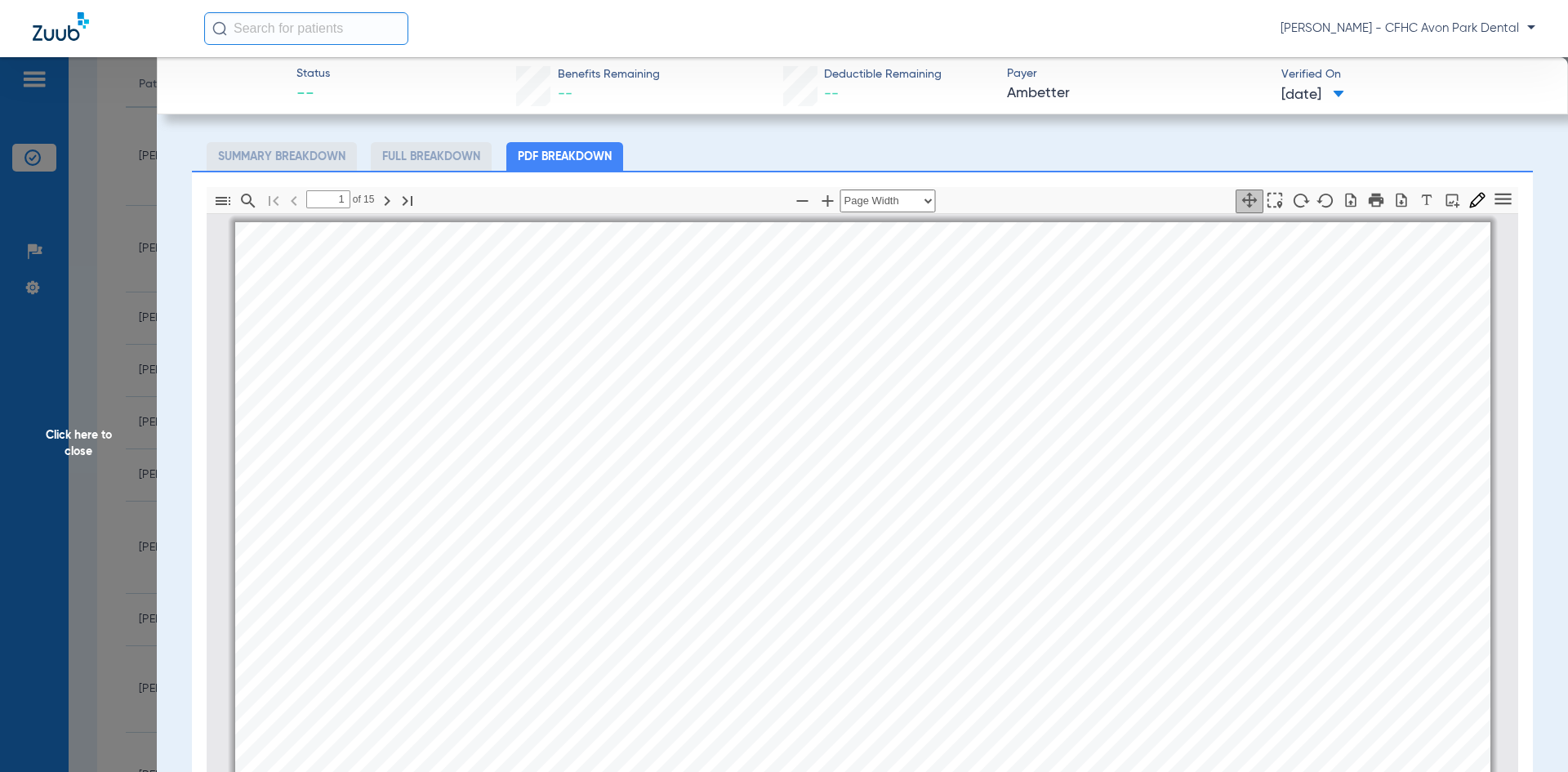
scroll to position [82, 0]
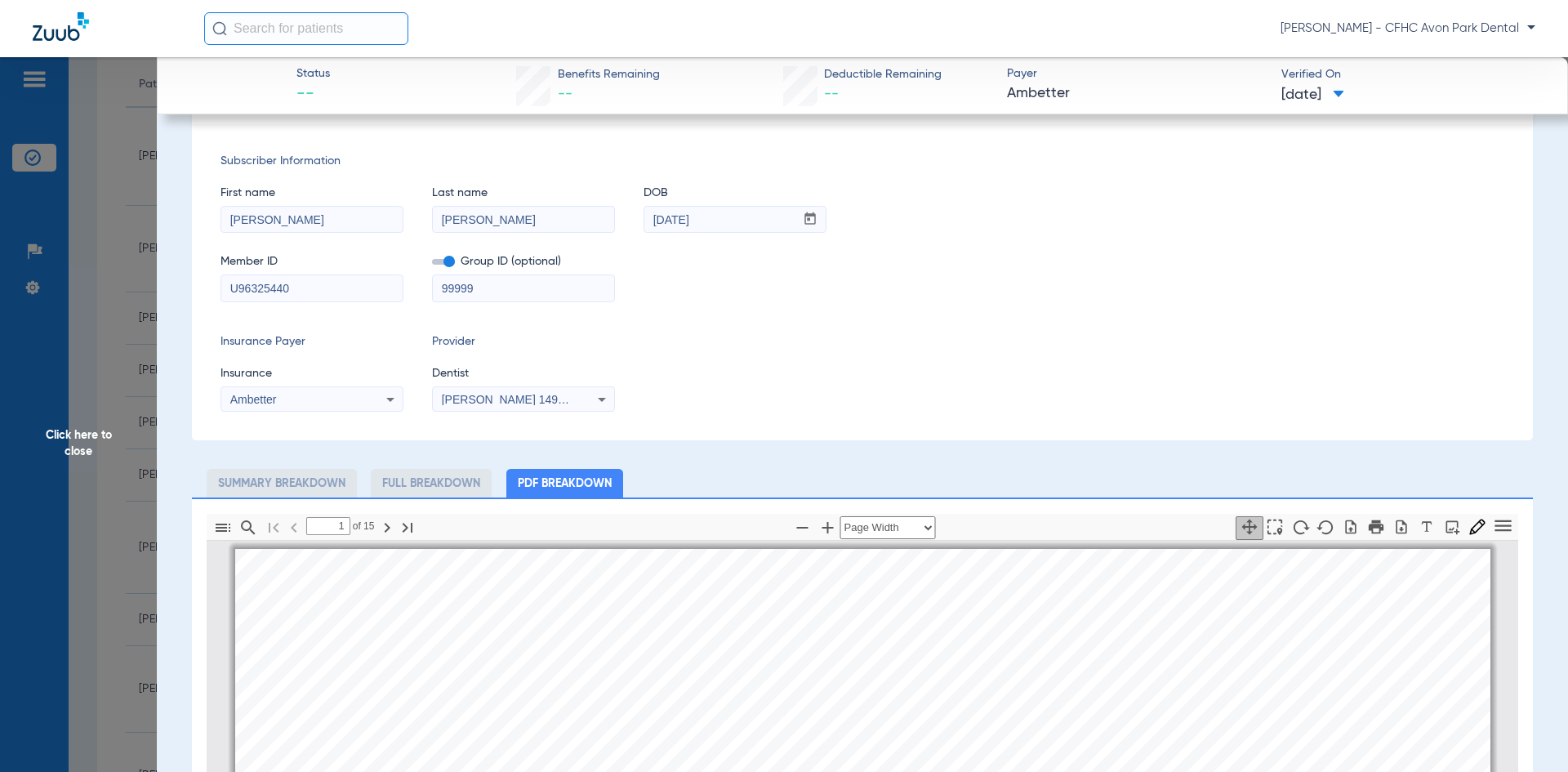
click at [278, 287] on input "U96325440" at bounding box center [311, 288] width 181 height 26
click at [1396, 532] on icon "button" at bounding box center [1401, 526] width 10 height 14
click at [164, 250] on app-member-insurance-verification-view "Status -- Benefits Remaining -- Deductible Remaining -- Payer Ambetter Verified…" at bounding box center [861, 637] width 1411 height 1324
drag, startPoint x: 111, startPoint y: 422, endPoint x: 196, endPoint y: 552, distance: 155.3
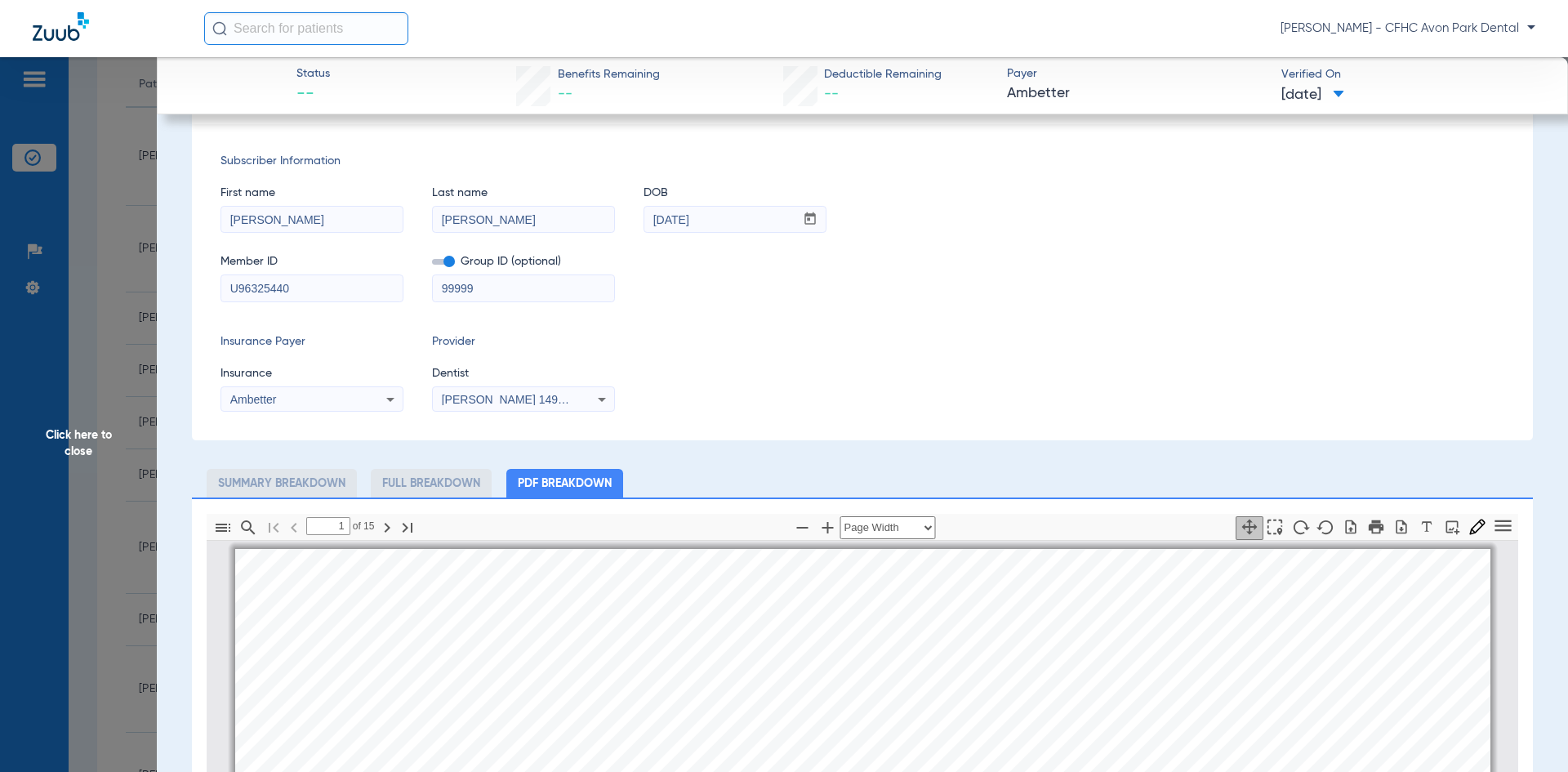
click at [109, 423] on span "Click here to close" at bounding box center [78, 443] width 156 height 772
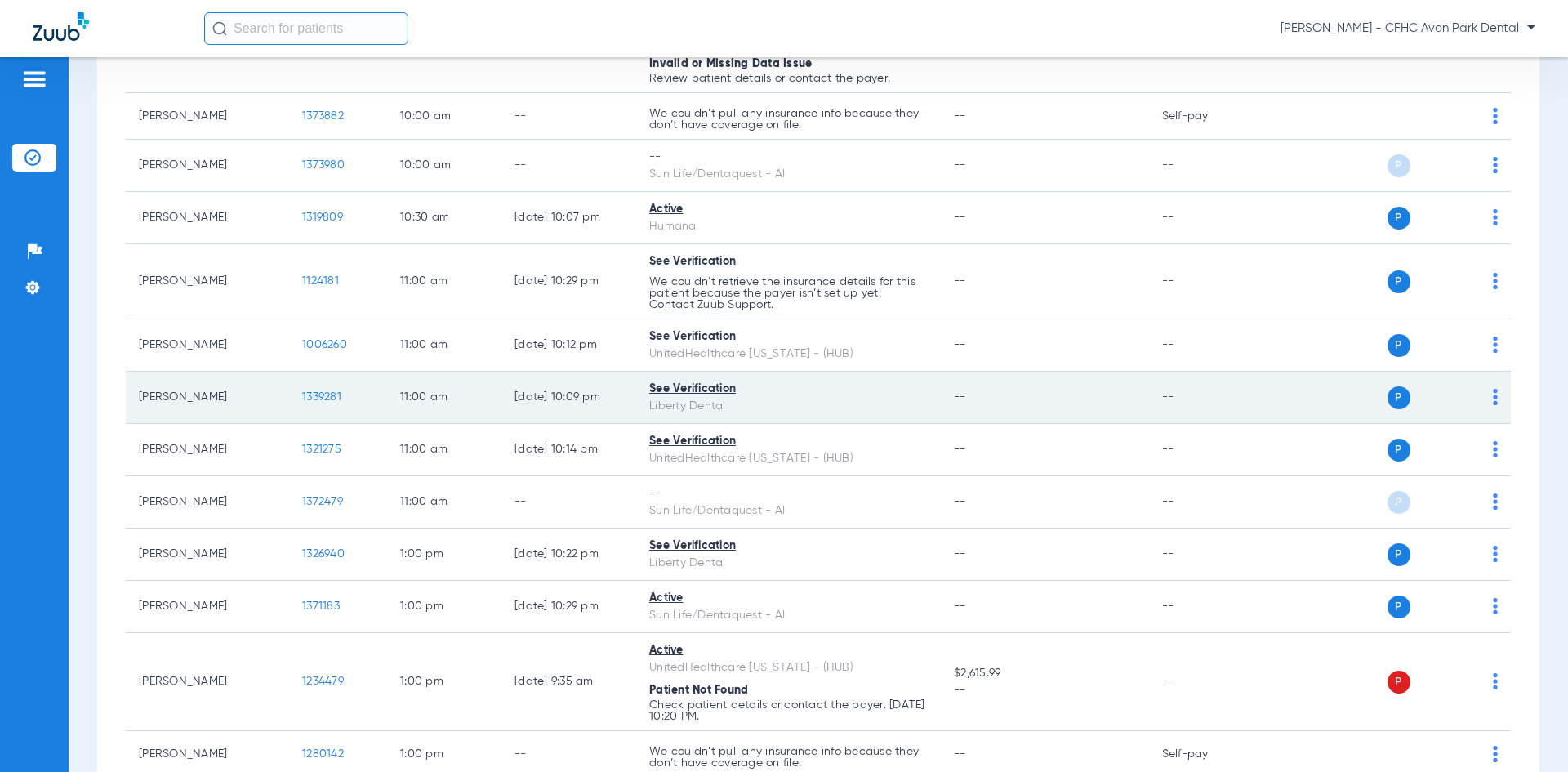
scroll to position [1225, 0]
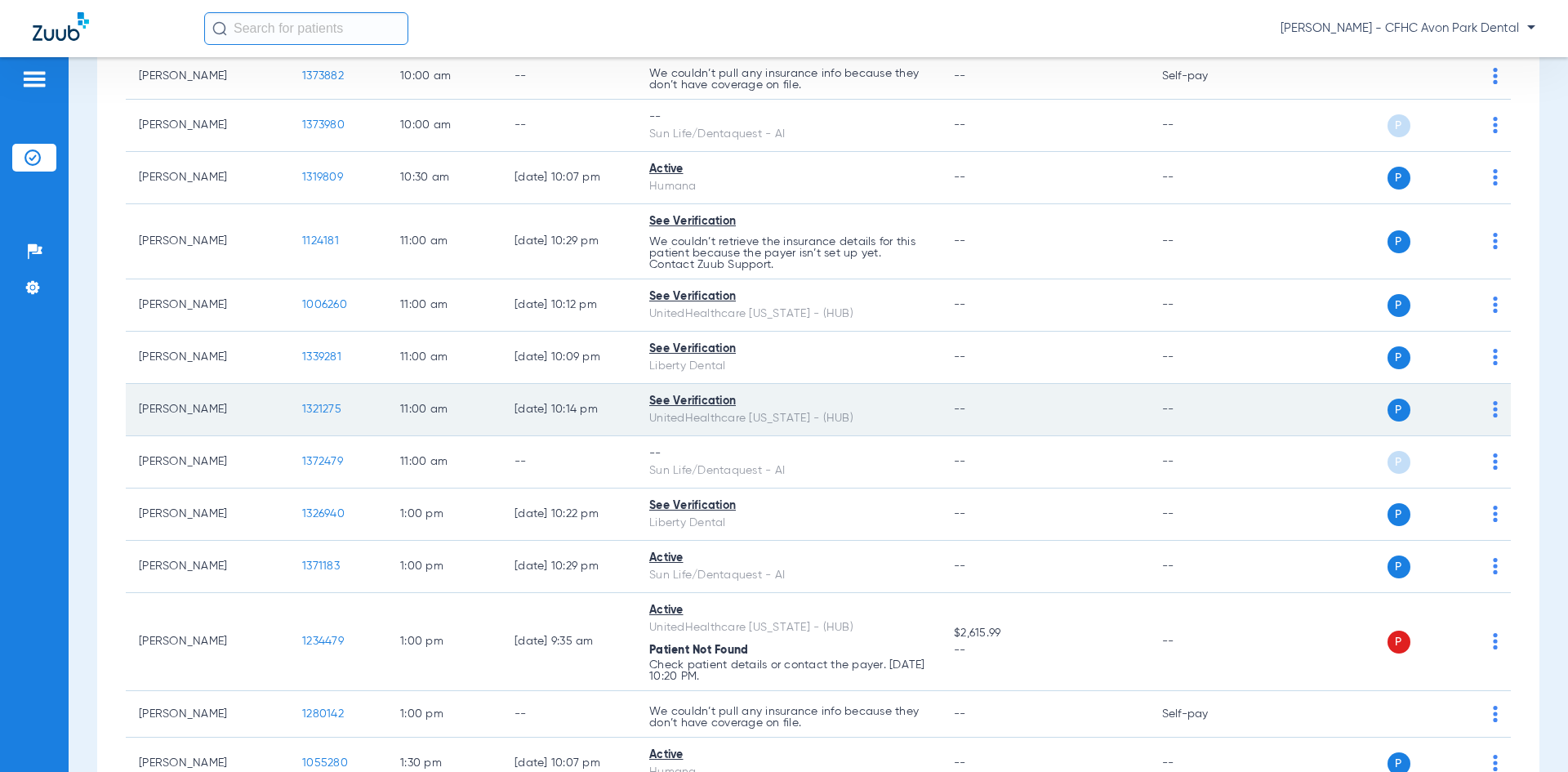
drag, startPoint x: 305, startPoint y: 400, endPoint x: 314, endPoint y: 412, distance: 15.0
click at [305, 400] on td "1321275" at bounding box center [338, 409] width 98 height 52
click at [315, 412] on span "1321275" at bounding box center [321, 408] width 39 height 11
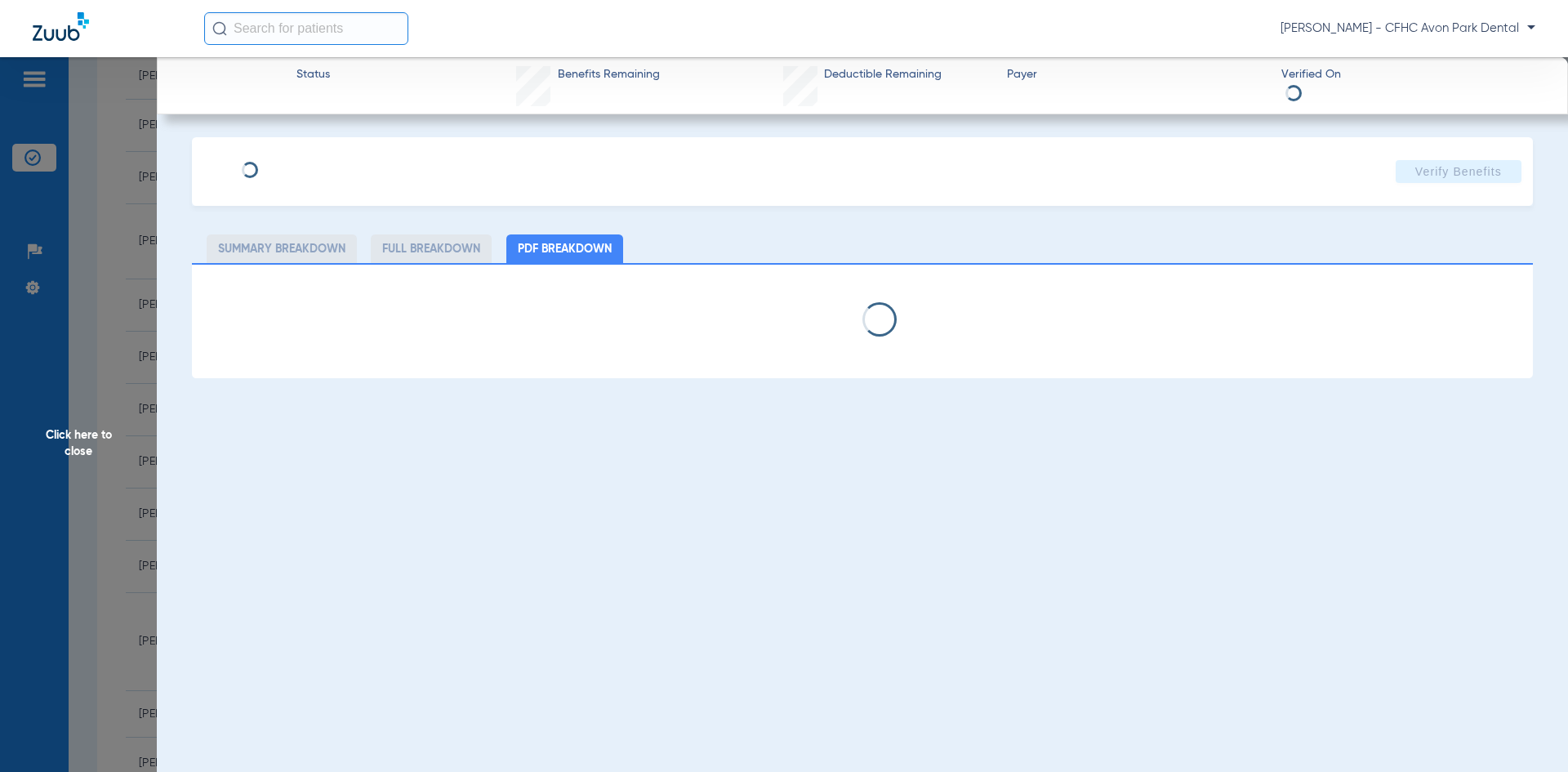
type input "[PERSON_NAME]"
type input "[DATE]"
type input "132317796"
type input "99999"
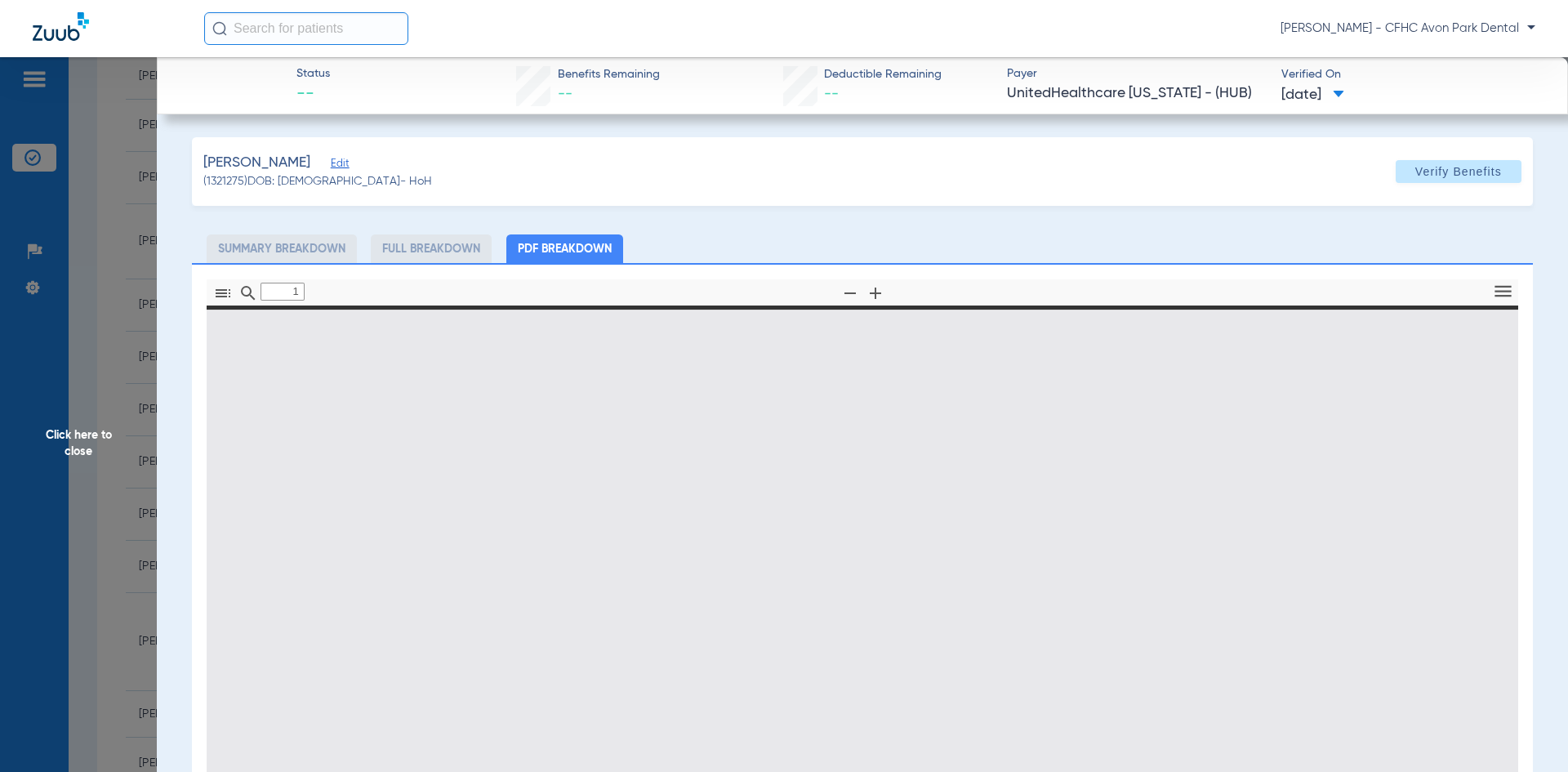
click at [345, 169] on span "Edit" at bounding box center [338, 165] width 14 height 15
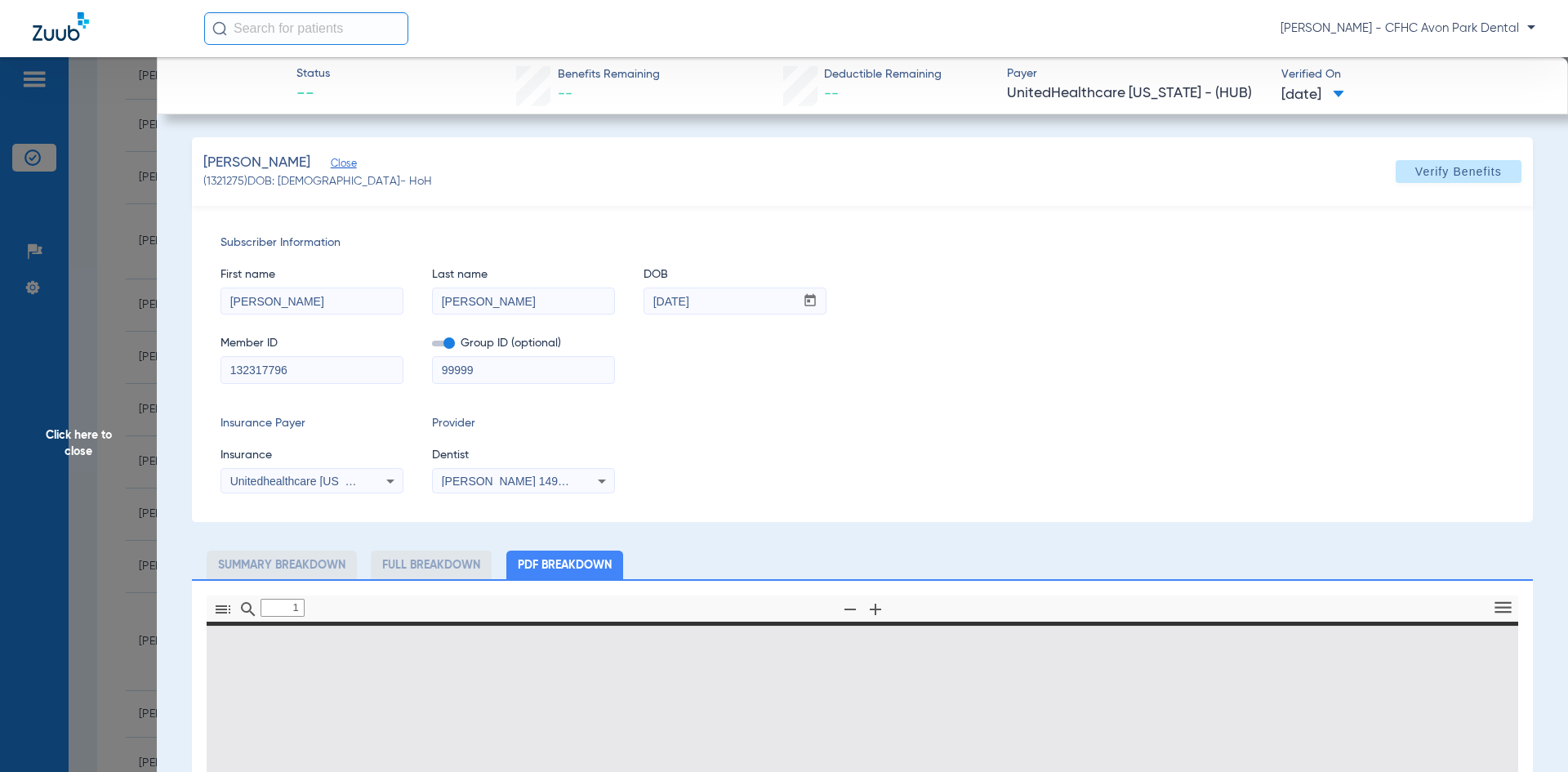
click at [302, 385] on div "Subscriber Information First name [PERSON_NAME] Last name [PERSON_NAME] mm / dd…" at bounding box center [862, 364] width 1341 height 316
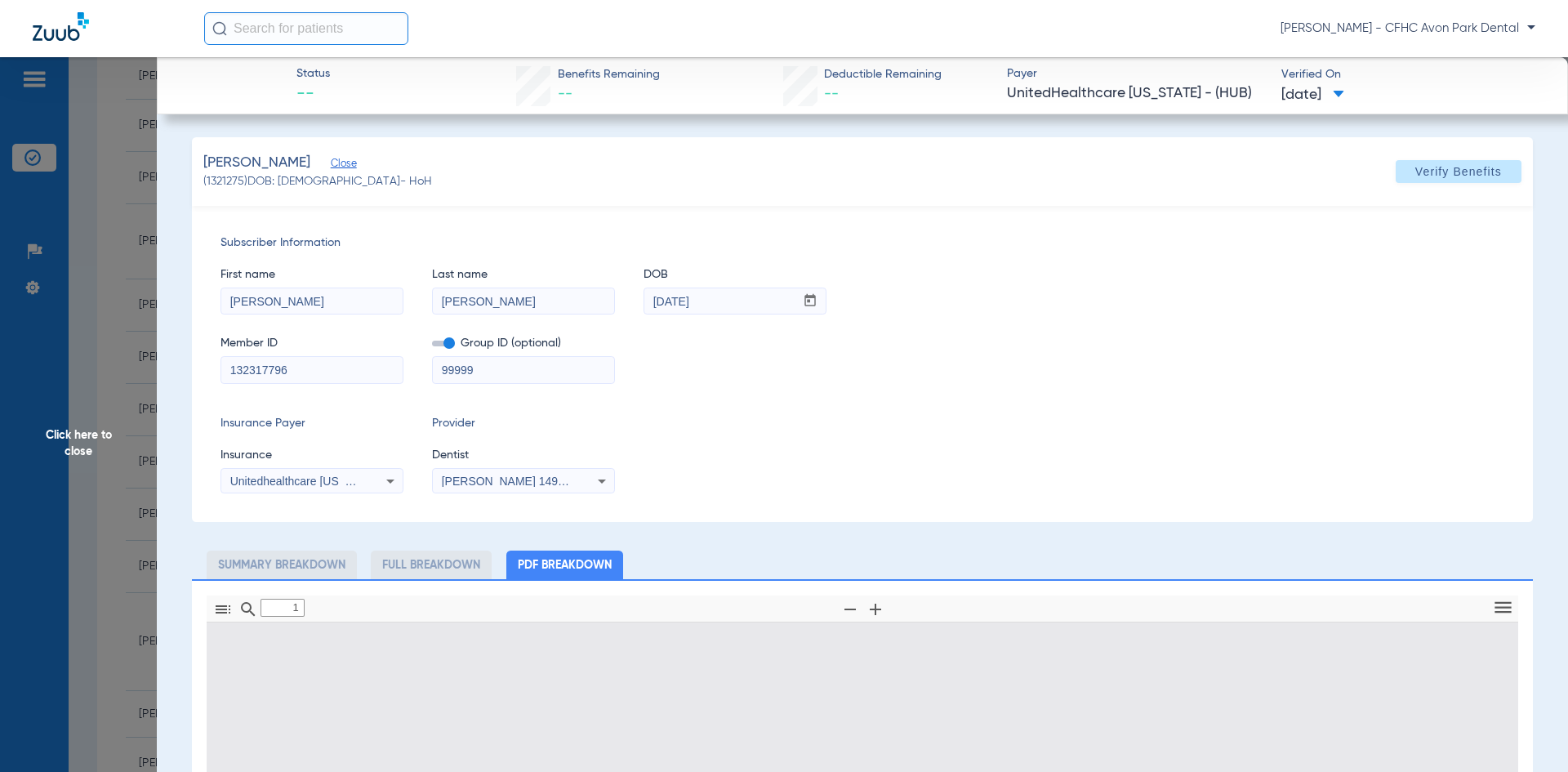
click at [302, 385] on div "Subscriber Information First name [PERSON_NAME] Last name [PERSON_NAME] mm / dd…" at bounding box center [862, 364] width 1341 height 316
type input "0"
select select "page-width"
click at [302, 375] on input "132317796" at bounding box center [311, 370] width 181 height 26
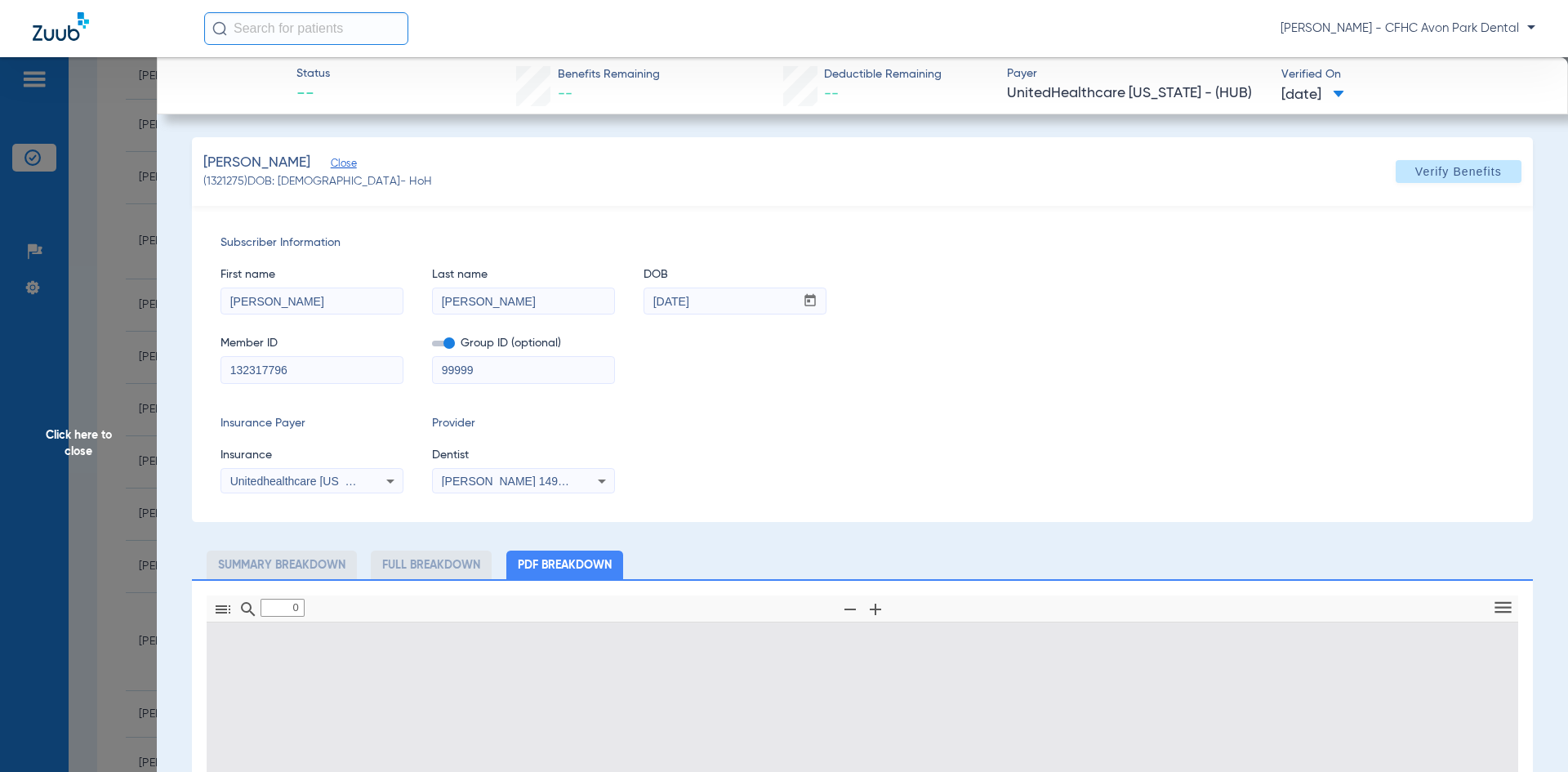
type input "1"
click at [302, 375] on input "132317796" at bounding box center [311, 370] width 181 height 26
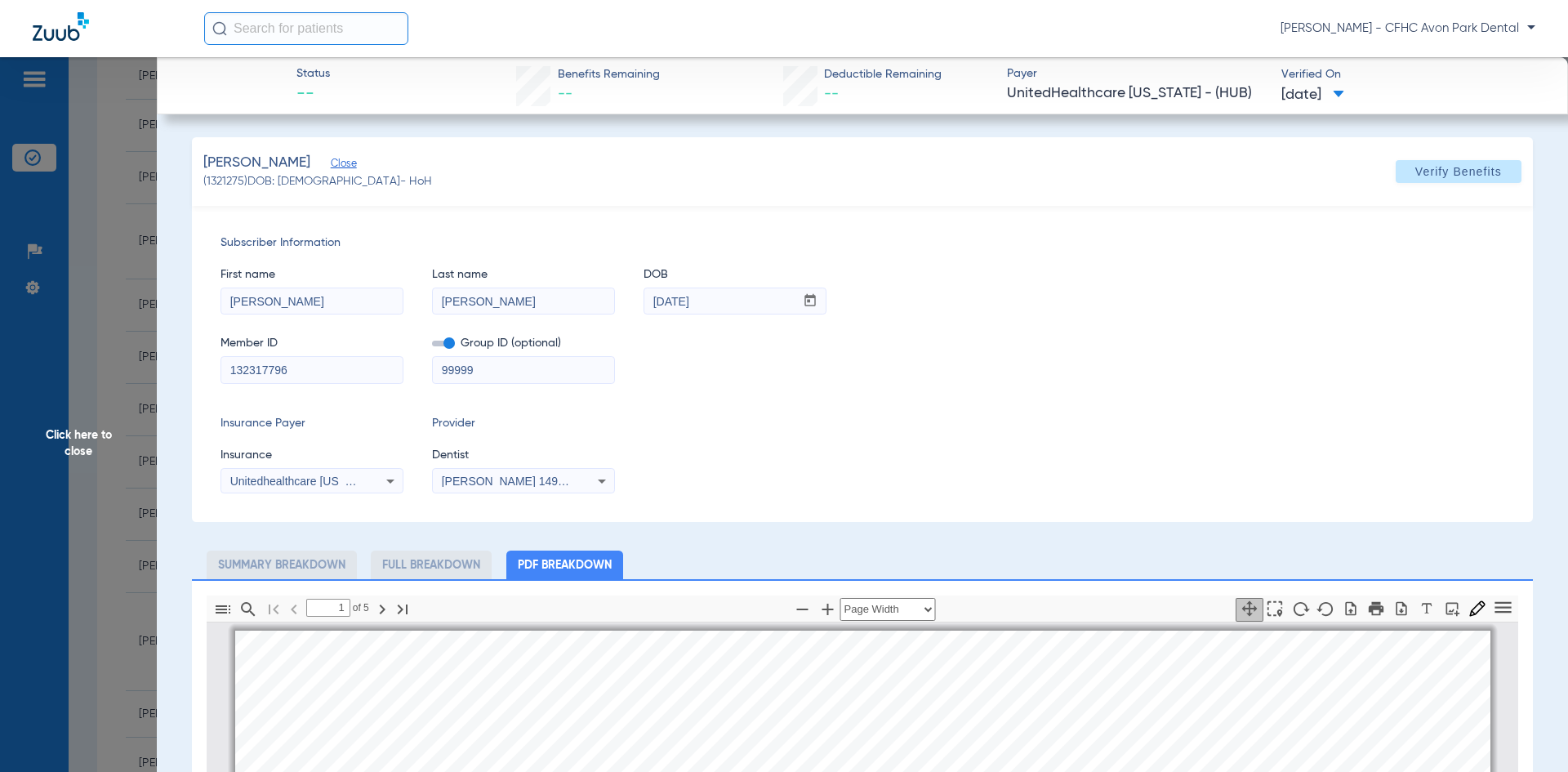
scroll to position [9, 0]
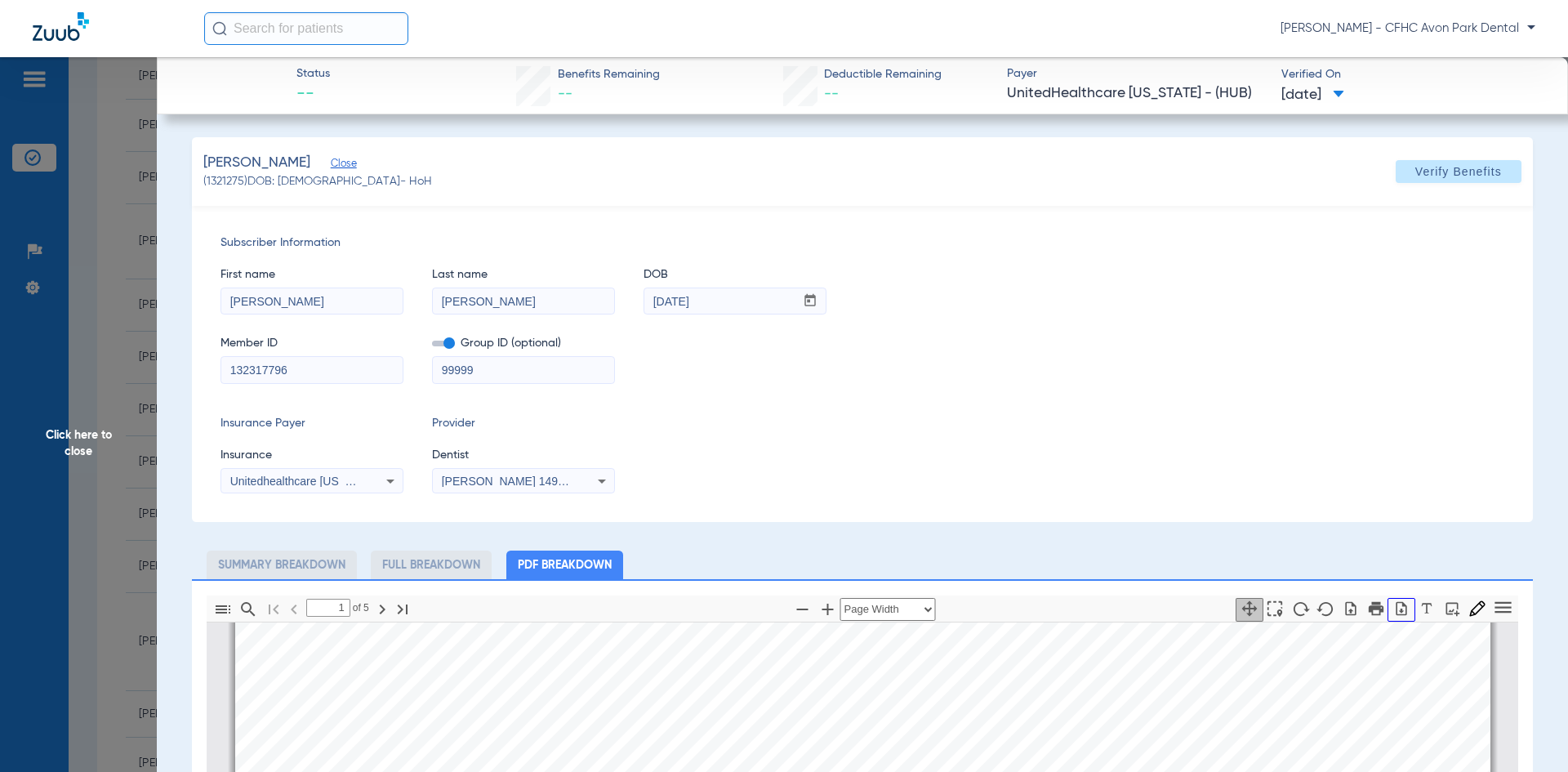
click at [1393, 610] on icon "button" at bounding box center [1400, 608] width 16 height 16
drag, startPoint x: 113, startPoint y: 433, endPoint x: 134, endPoint y: 519, distance: 88.5
click at [111, 434] on span "Click here to close" at bounding box center [78, 443] width 156 height 772
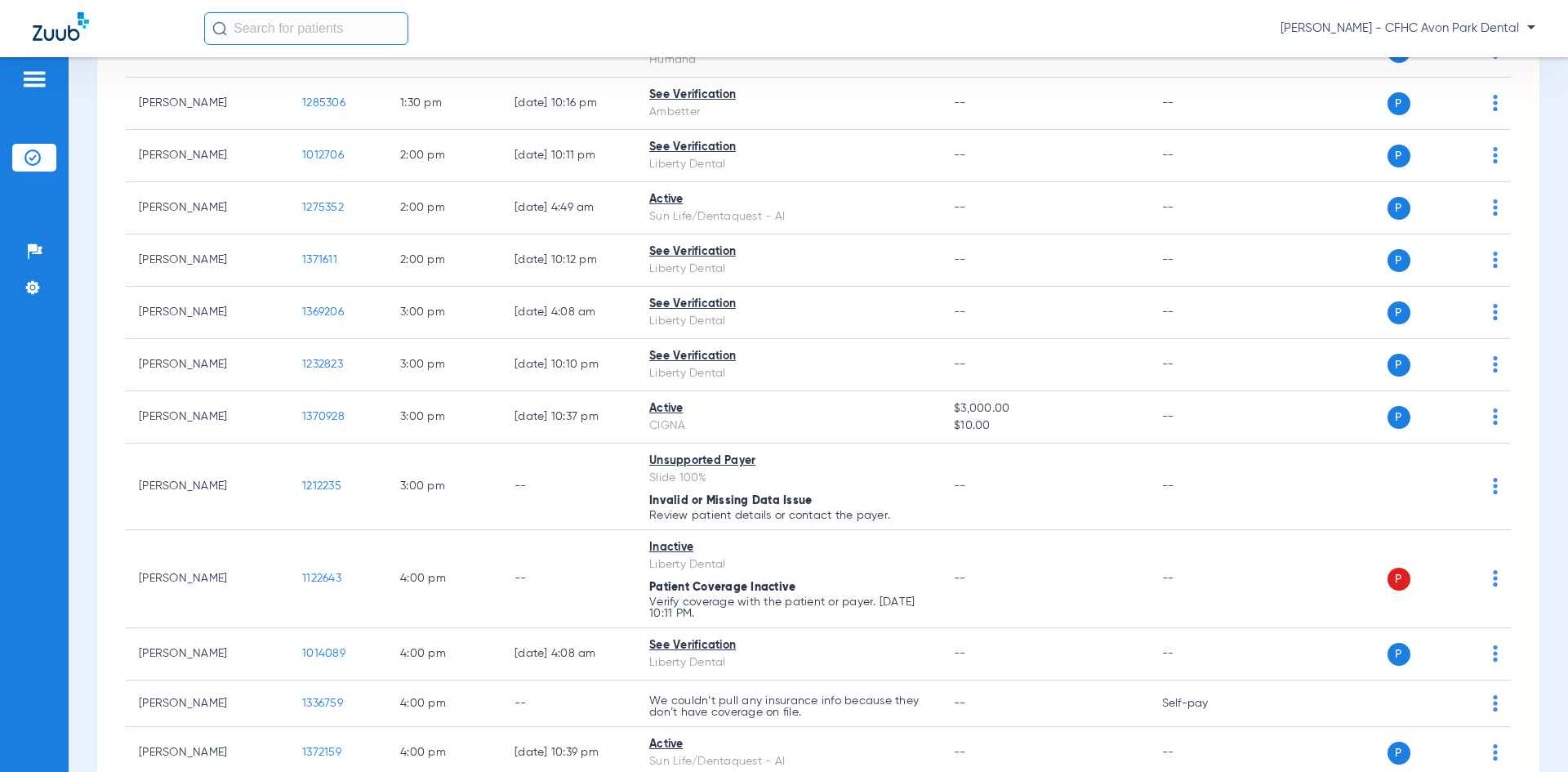
scroll to position [1960, 0]
